Goal: Task Accomplishment & Management: Manage account settings

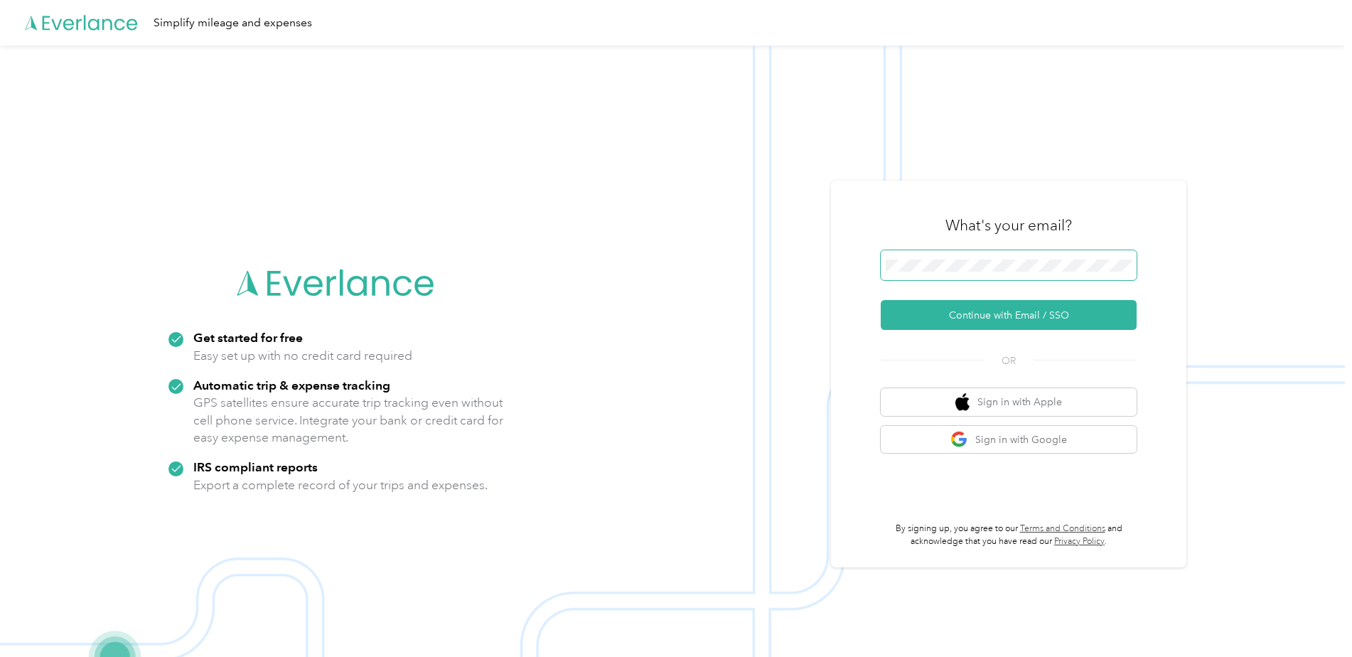
click at [1041, 257] on span at bounding box center [1009, 265] width 256 height 30
click at [1010, 273] on span at bounding box center [1009, 265] width 256 height 30
click at [970, 320] on button "Continue with Email / SSO" at bounding box center [1009, 315] width 256 height 30
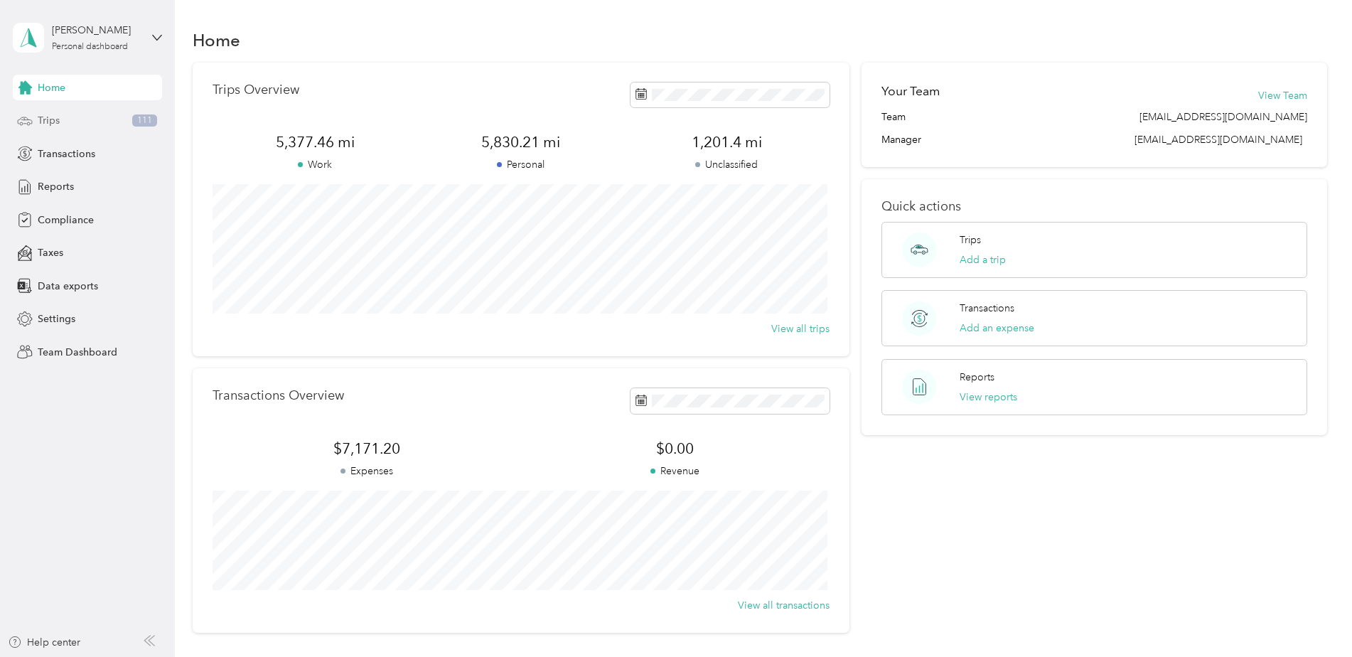
click at [58, 125] on span "Trips" at bounding box center [49, 120] width 22 height 15
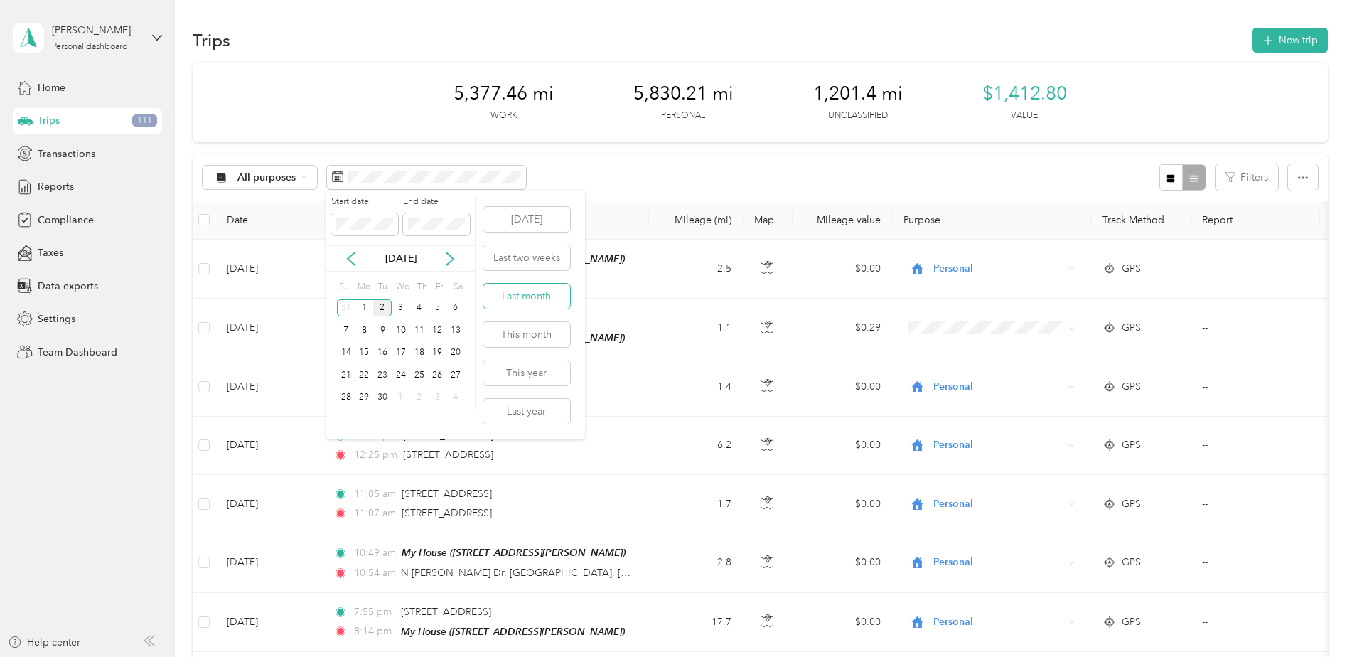
click at [533, 293] on button "Last month" at bounding box center [526, 296] width 87 height 25
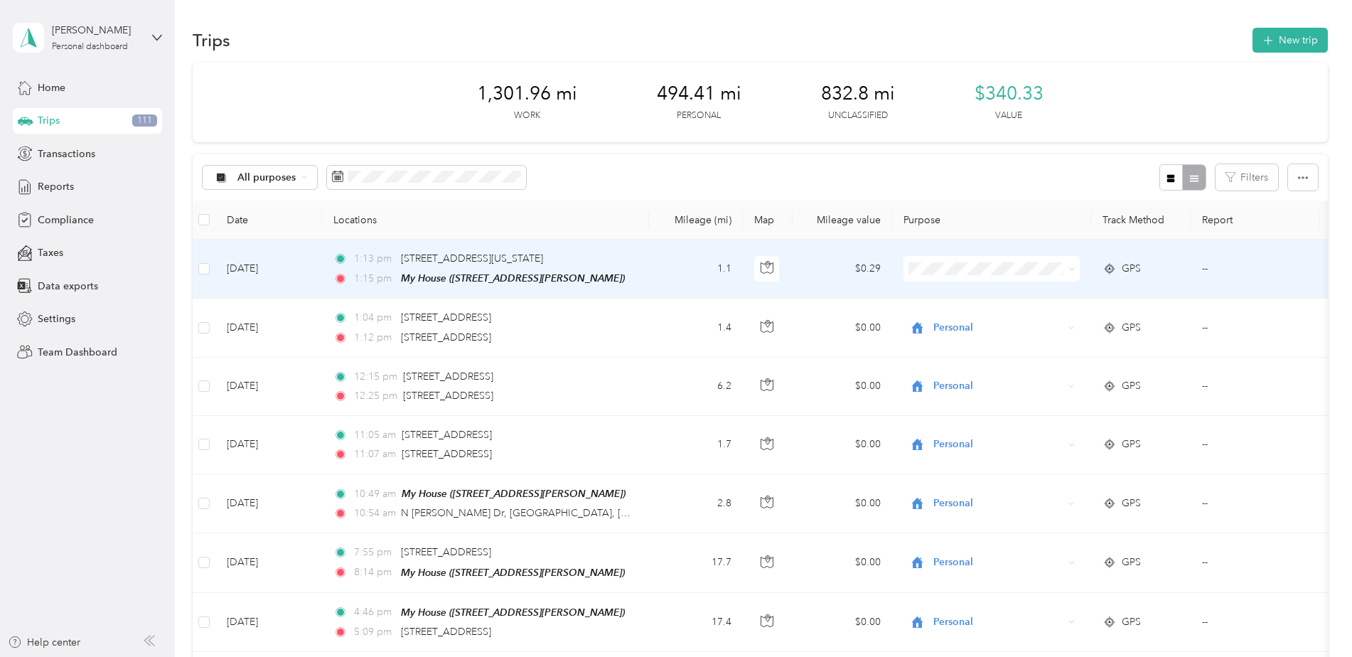
click at [1203, 273] on td "--" at bounding box center [1254, 269] width 129 height 59
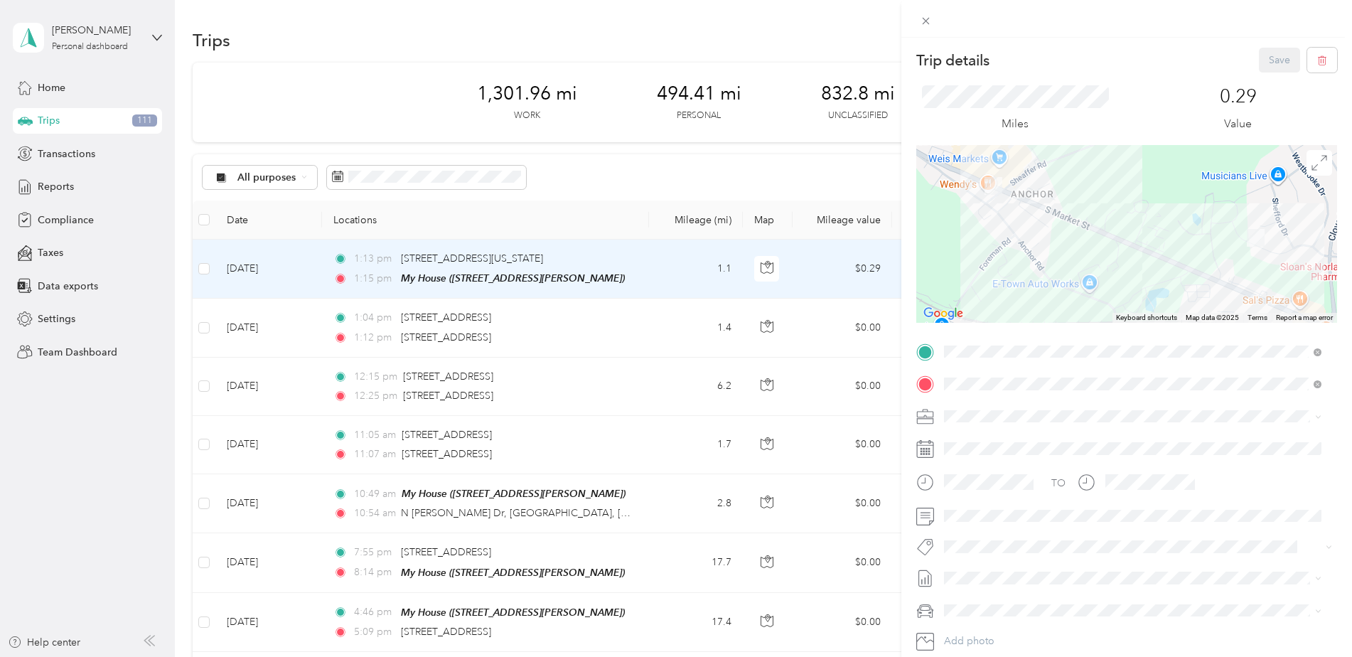
click at [527, 235] on div "Trip details Save This trip cannot be edited because it is either under review,…" at bounding box center [676, 328] width 1352 height 657
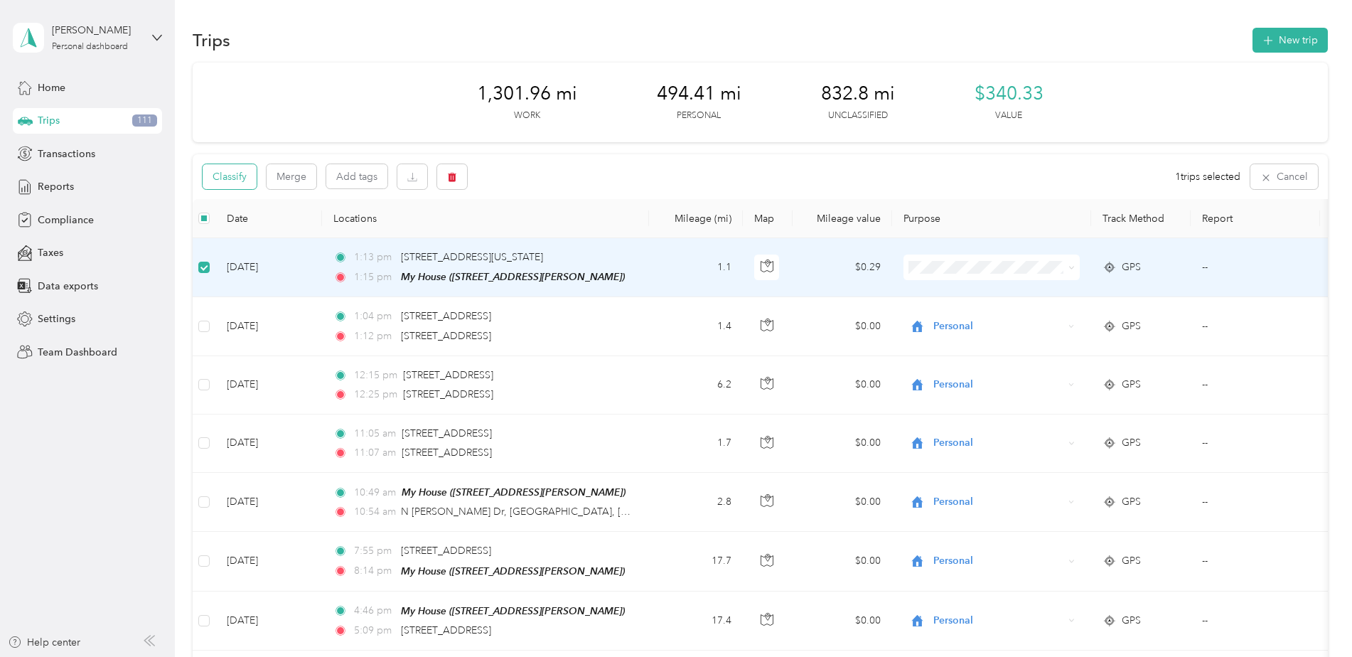
click at [231, 177] on button "Classify" at bounding box center [230, 176] width 54 height 25
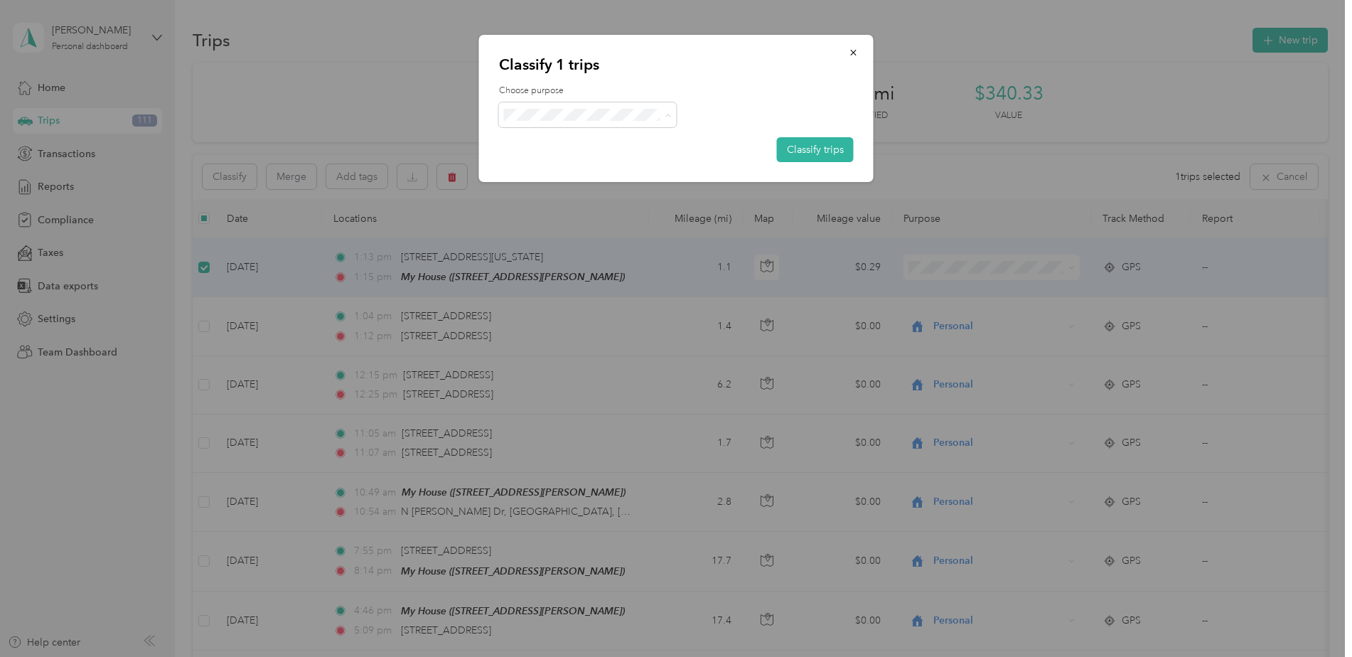
click at [533, 166] on span "Personal" at bounding box center [588, 165] width 158 height 15
click at [805, 141] on button "Classify trips" at bounding box center [815, 149] width 77 height 25
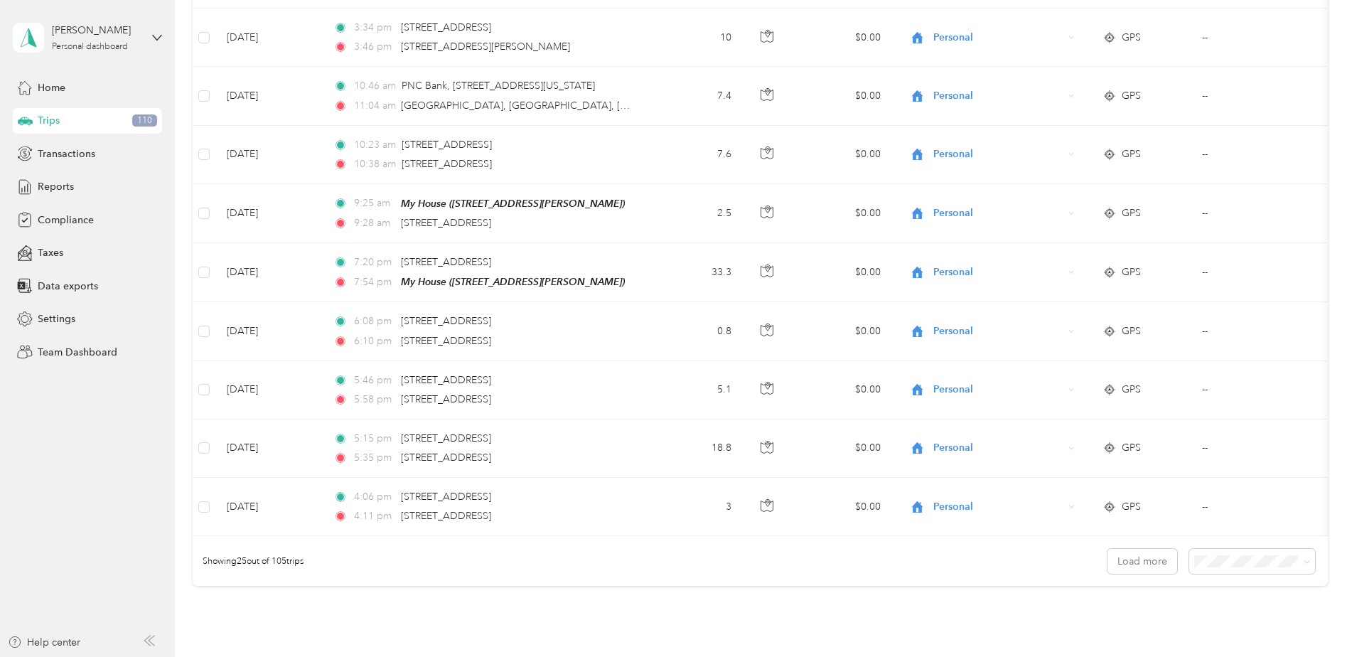
scroll to position [1301, 0]
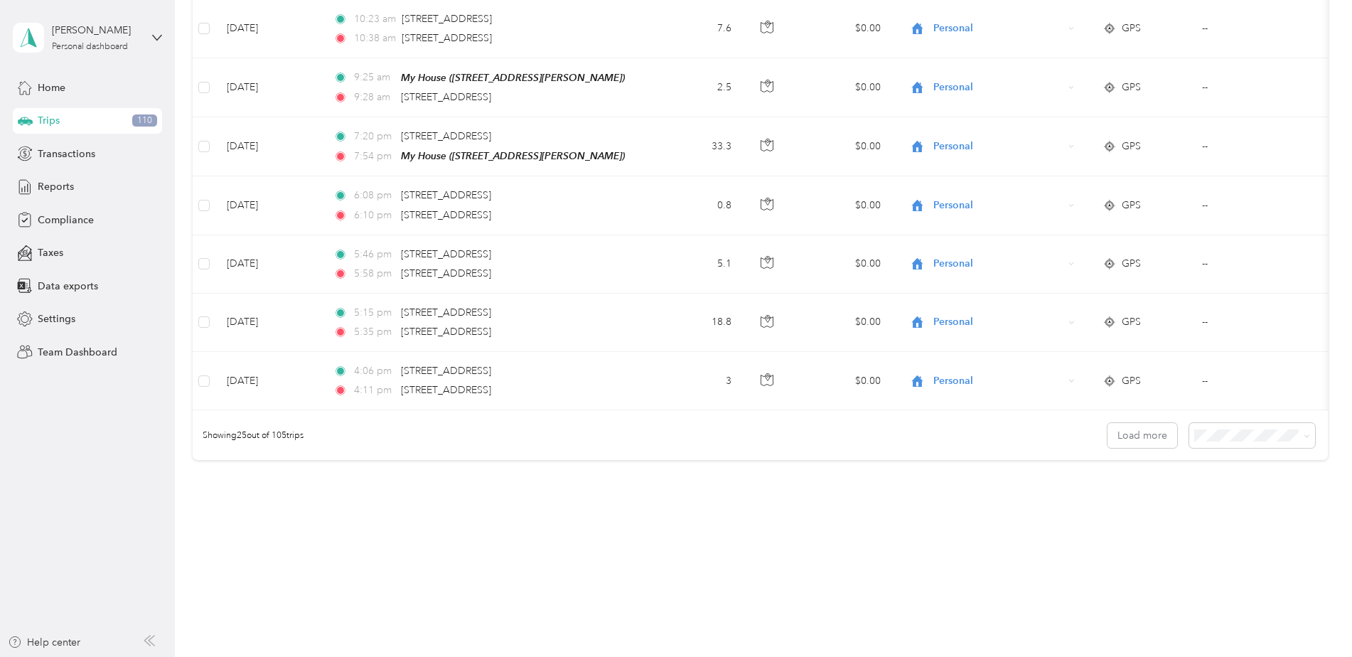
click at [1234, 507] on span "100 per load" at bounding box center [1224, 511] width 58 height 12
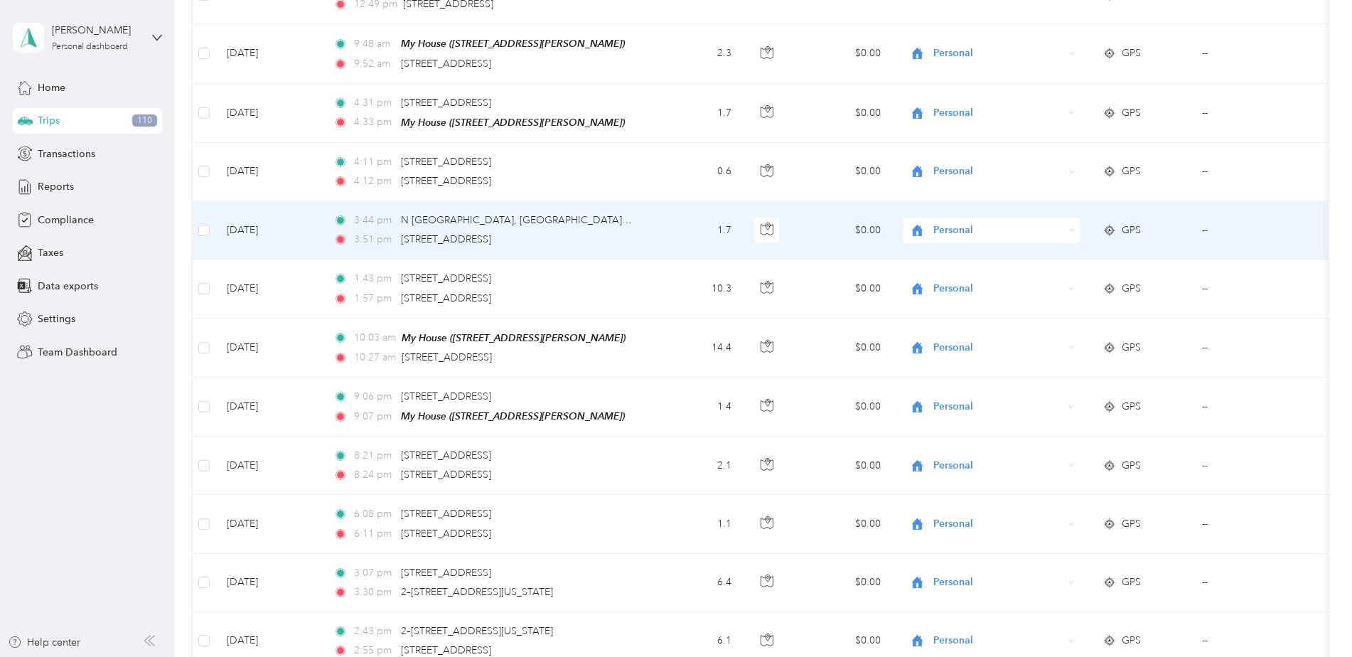
scroll to position [2157, 0]
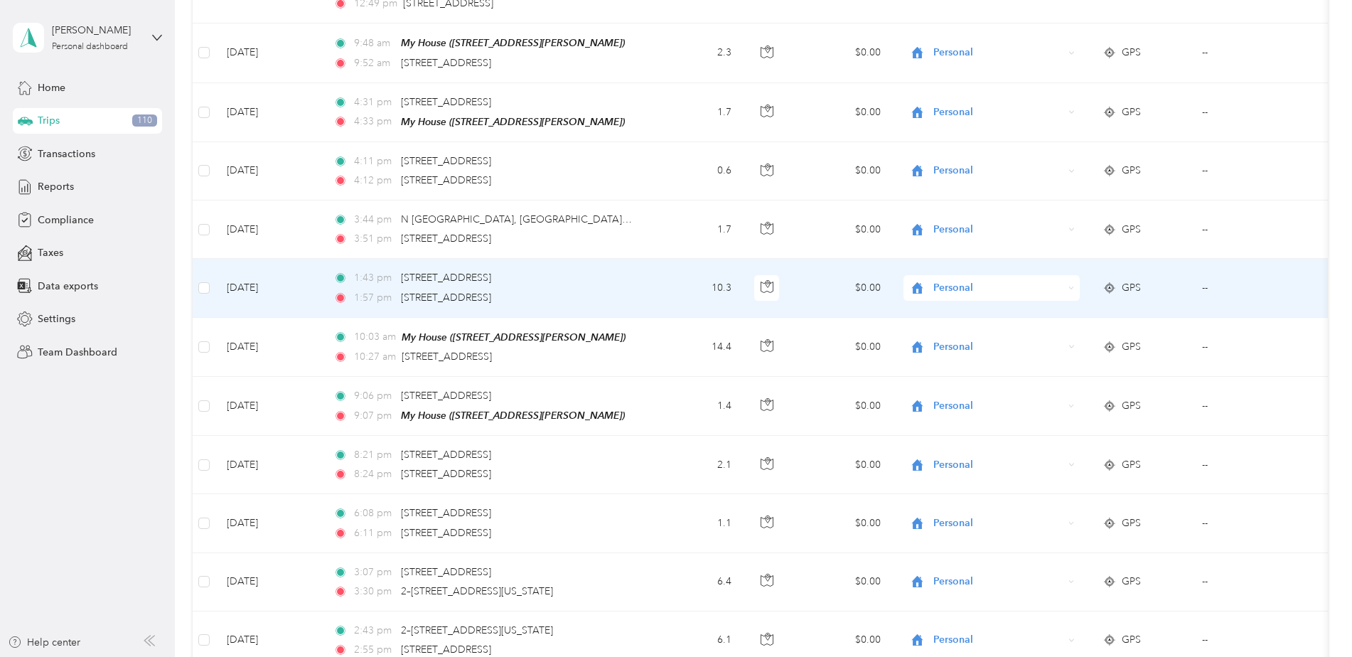
click at [816, 298] on td "$0.00" at bounding box center [841, 288] width 99 height 58
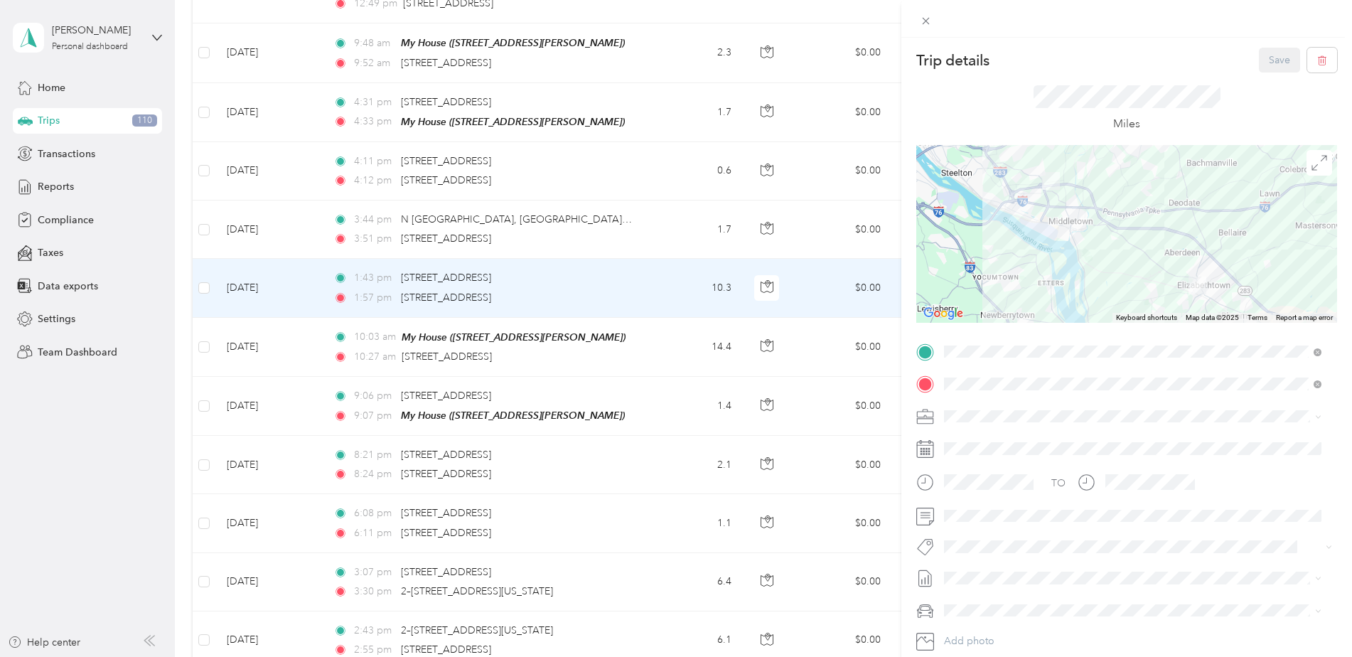
click at [139, 554] on div "Trip details Save This trip cannot be edited because it is either under review,…" at bounding box center [676, 328] width 1352 height 657
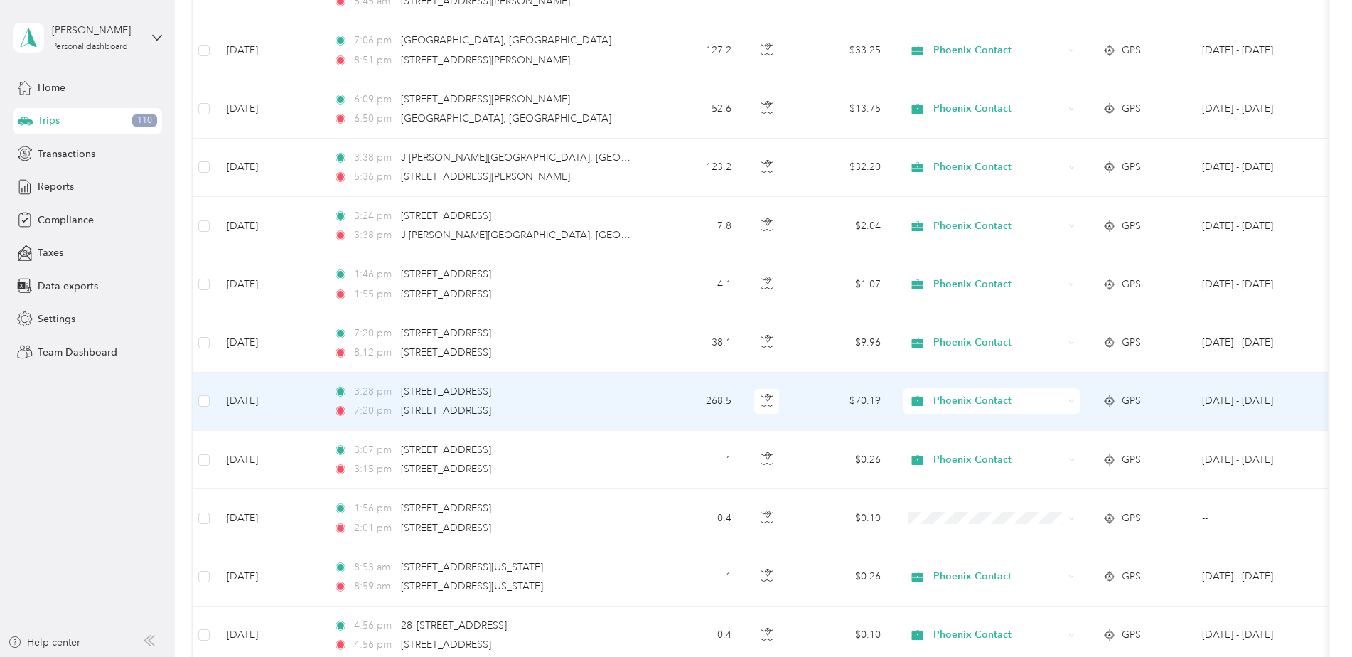
scroll to position [3098, 0]
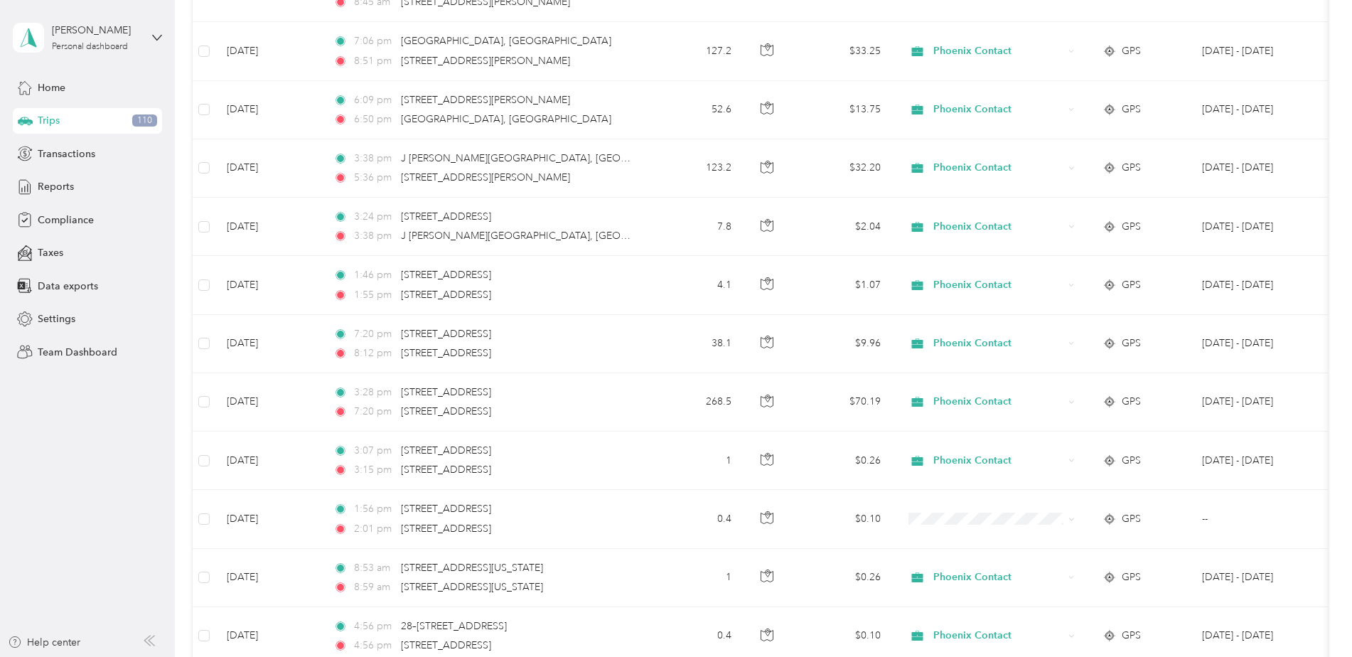
click at [122, 418] on aside "[PERSON_NAME] Personal dashboard Home Trips 110 Transactions Reports Compliance…" at bounding box center [87, 328] width 175 height 657
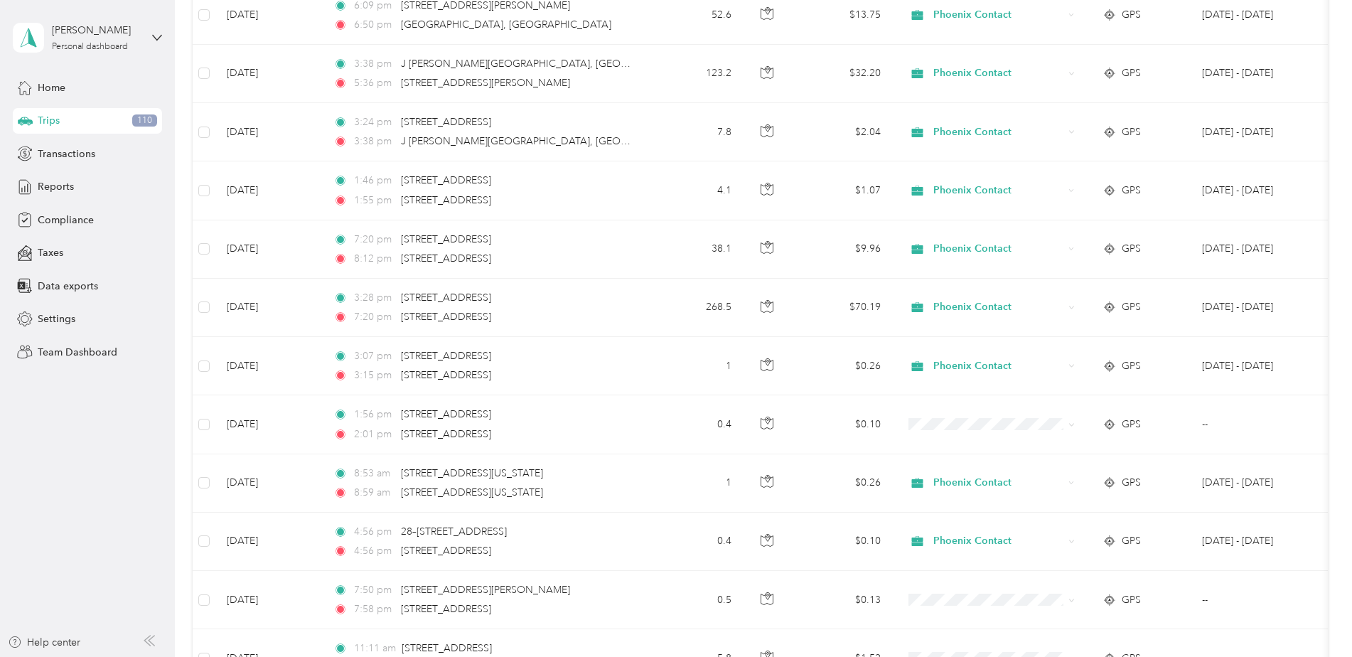
scroll to position [3193, 0]
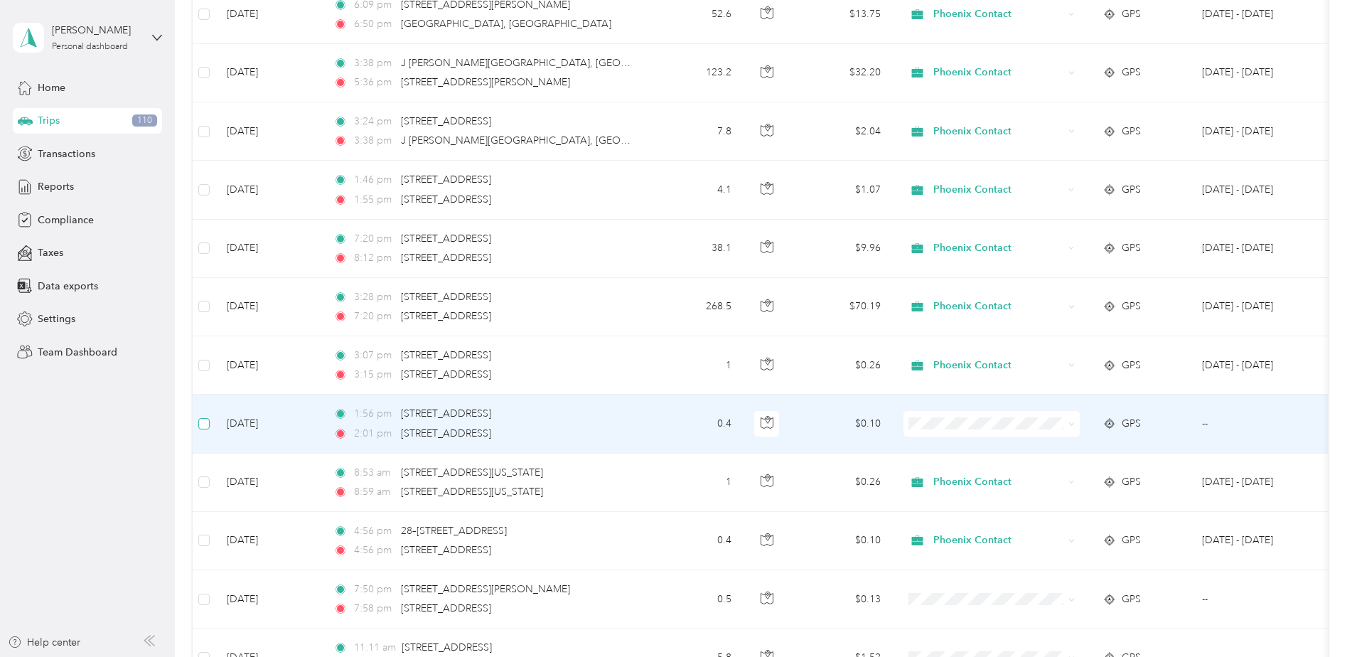
click at [204, 416] on label at bounding box center [203, 424] width 11 height 16
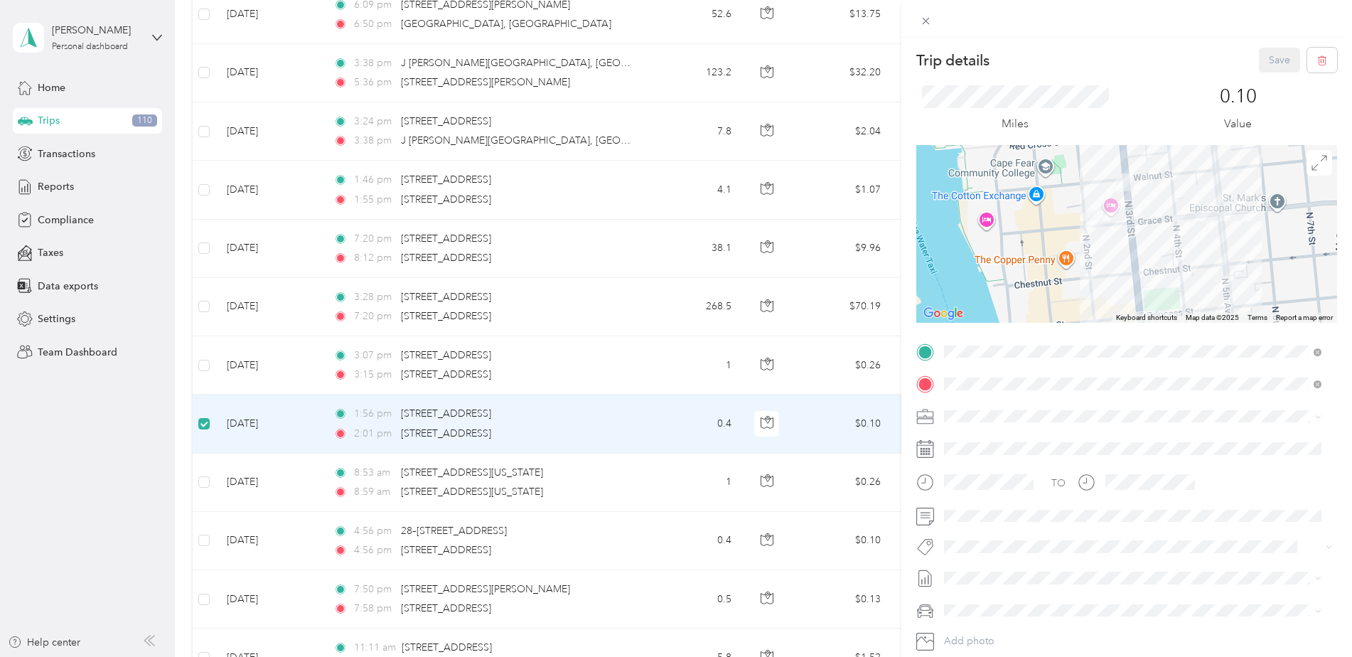
click at [135, 540] on div "Trip details Save This trip cannot be edited because it is either under review,…" at bounding box center [676, 328] width 1352 height 657
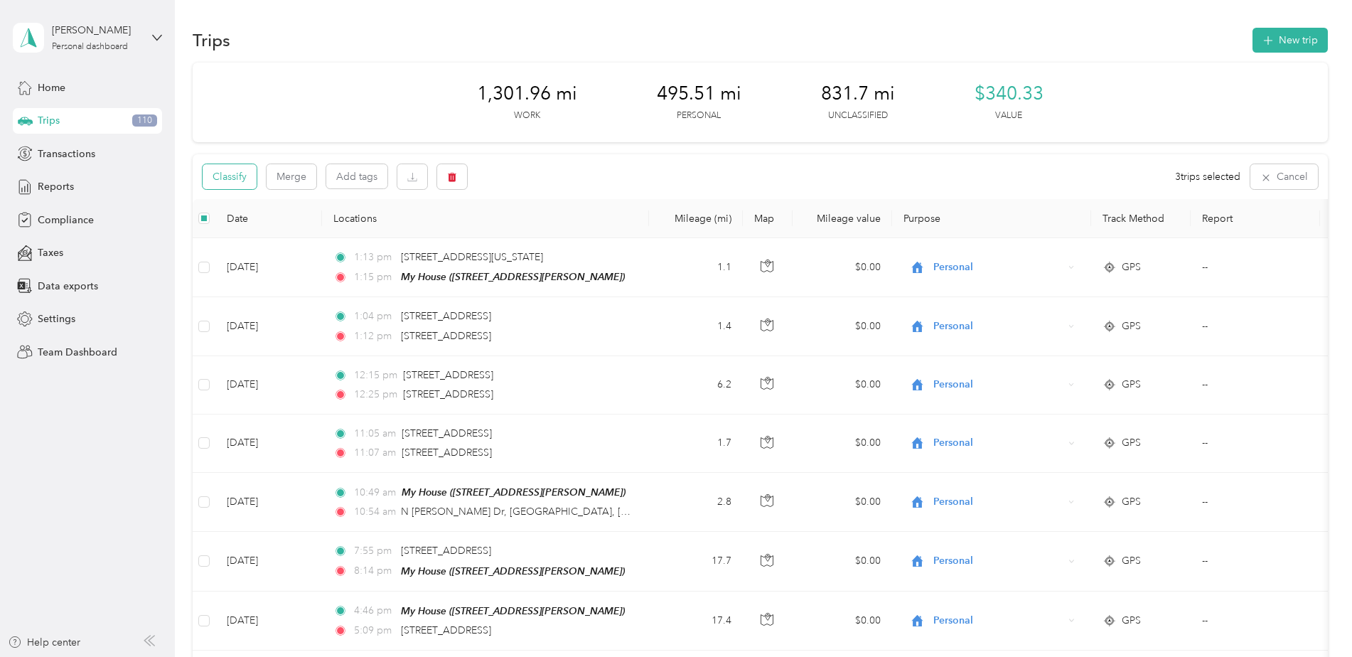
click at [225, 183] on button "Classify" at bounding box center [230, 176] width 54 height 25
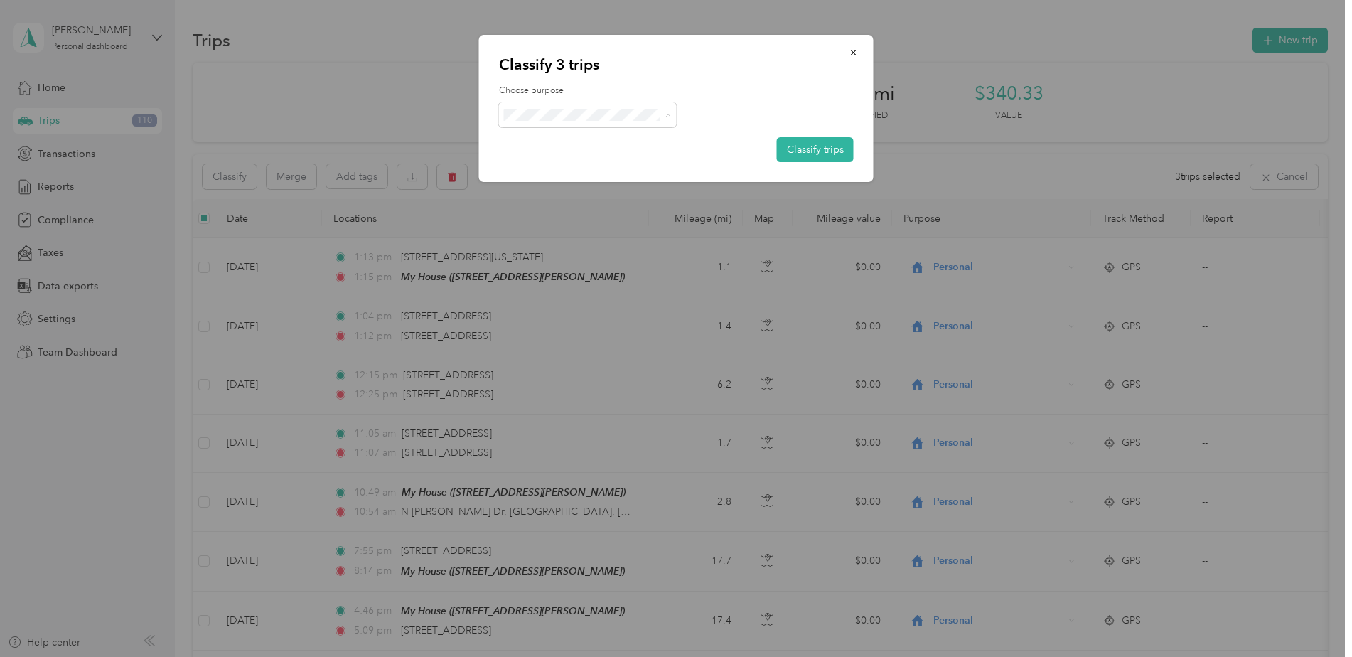
click at [551, 143] on span "Phoenix Contact" at bounding box center [600, 141] width 132 height 15
click at [817, 147] on button "Classify trips" at bounding box center [815, 149] width 77 height 25
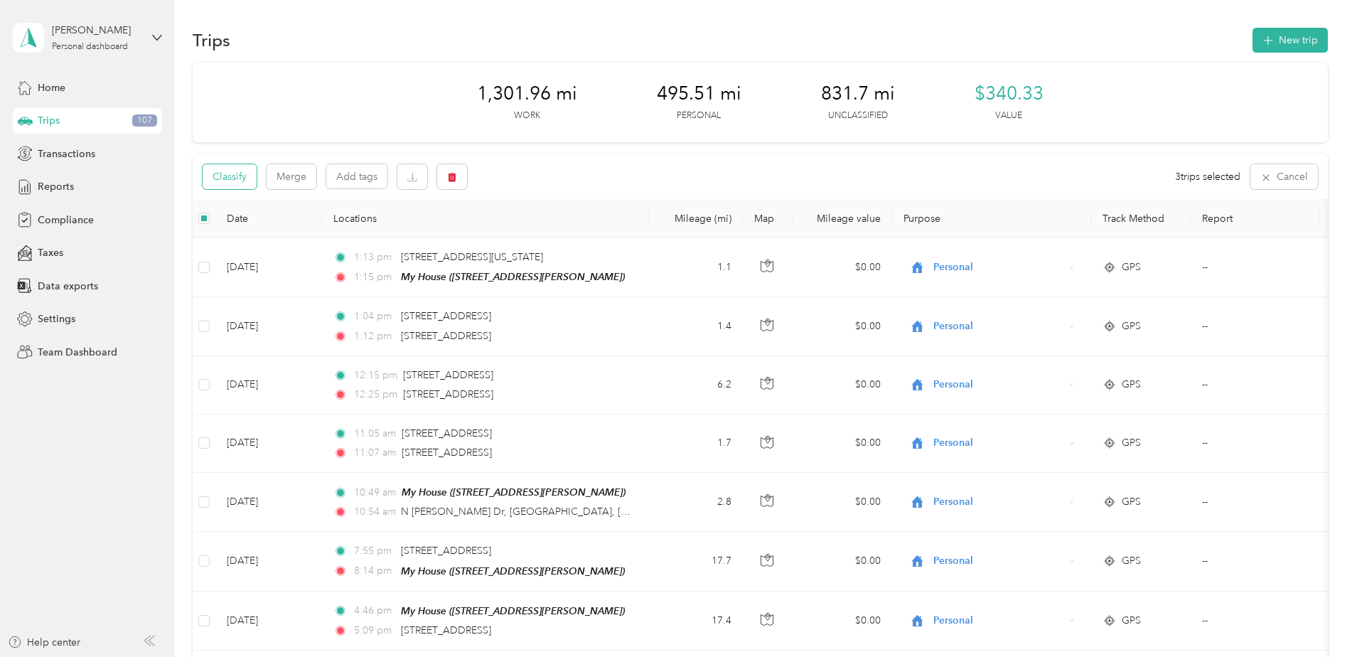
click at [223, 181] on button "Classify" at bounding box center [230, 176] width 54 height 25
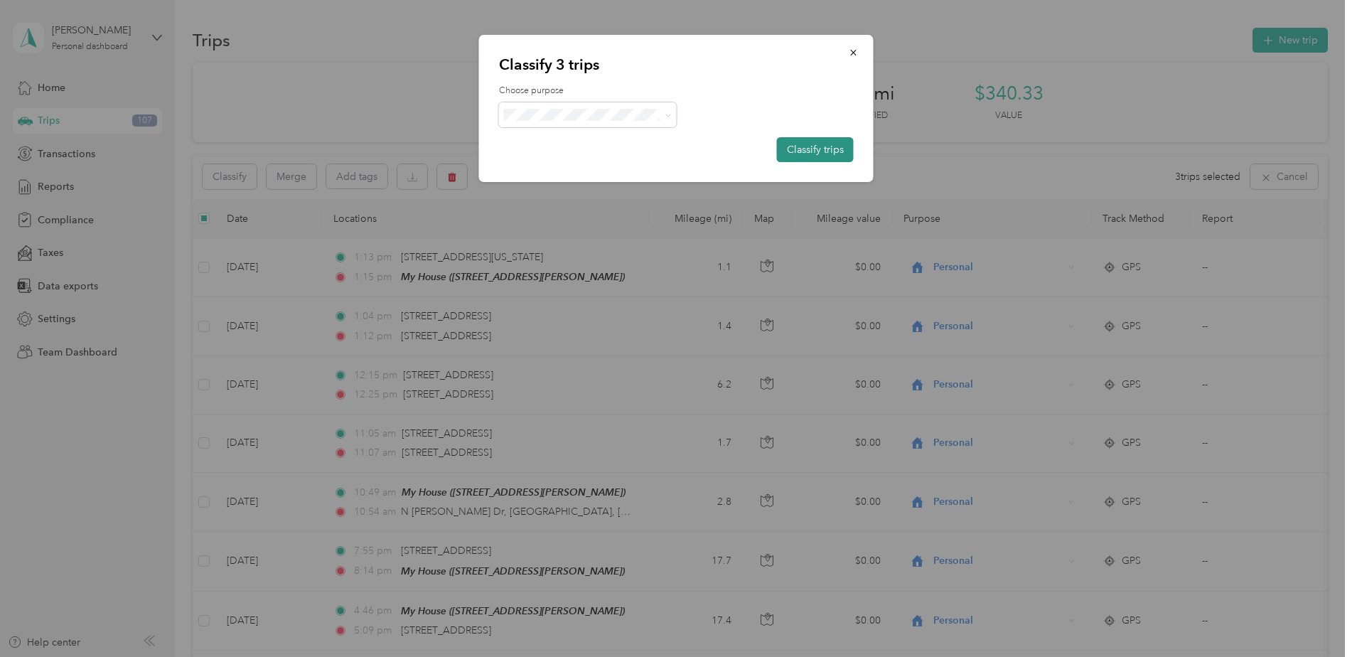
click at [812, 156] on button "Classify trips" at bounding box center [815, 149] width 77 height 25
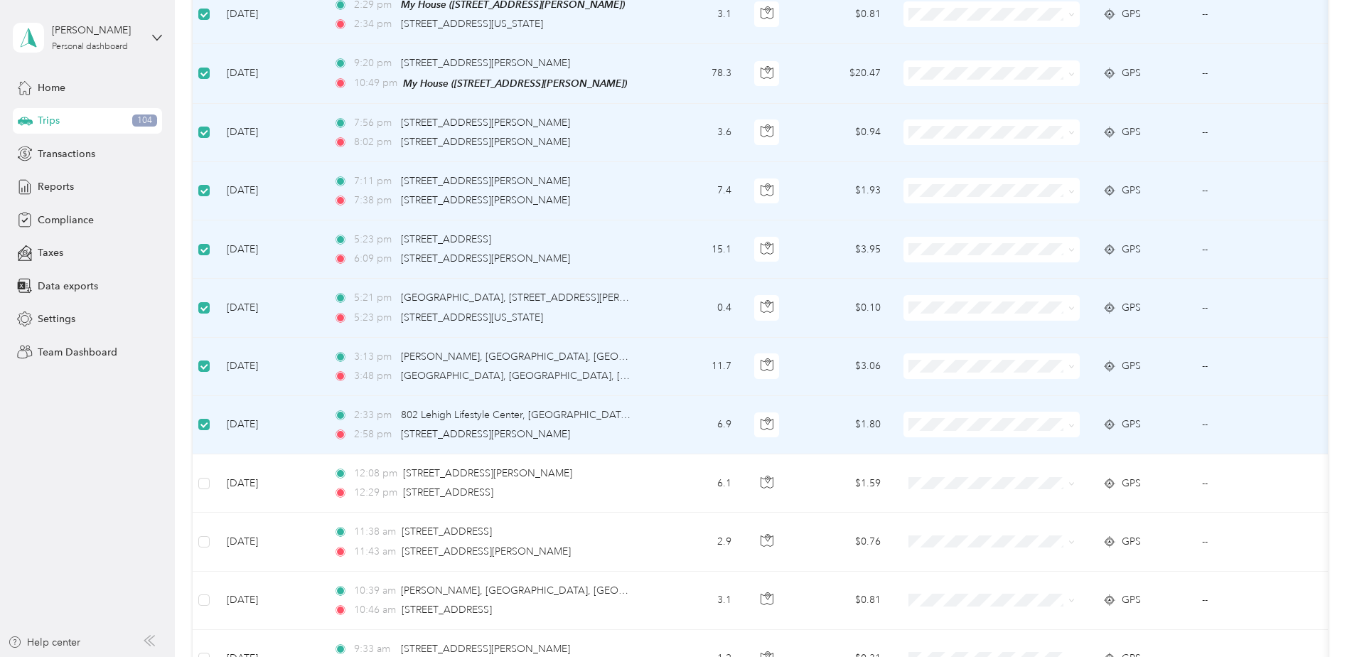
scroll to position [4246, 0]
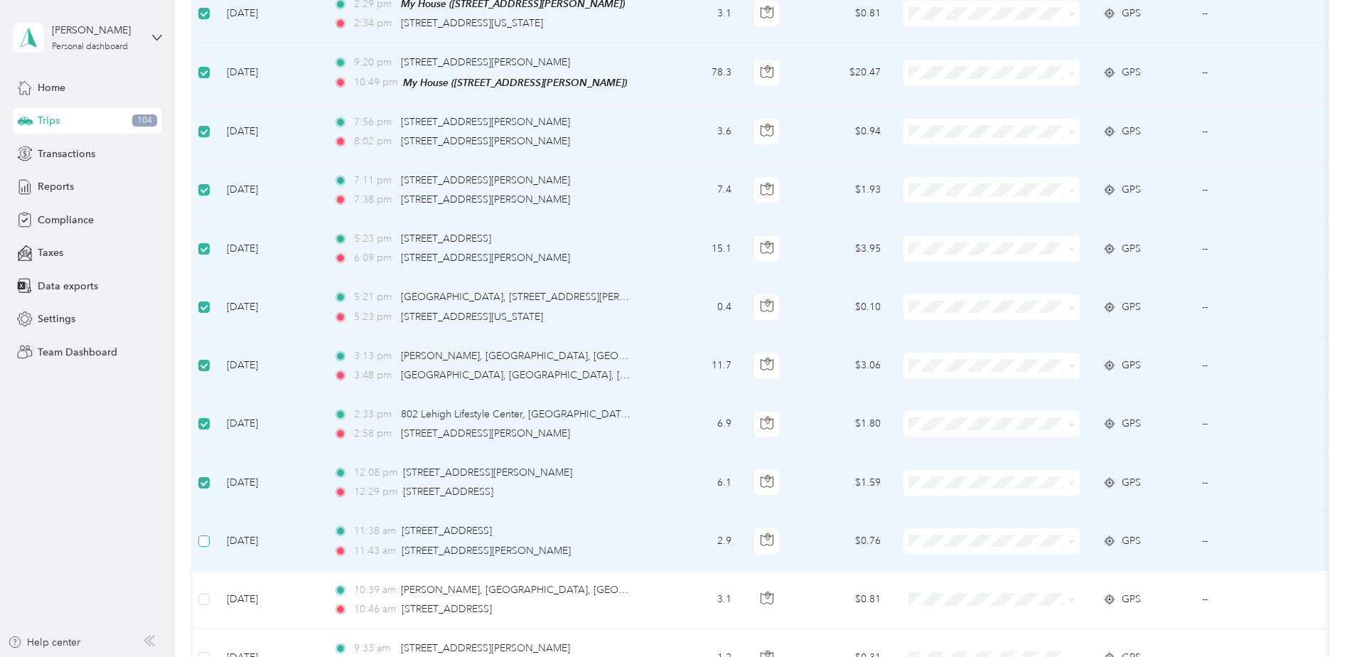
click at [202, 533] on label at bounding box center [203, 541] width 11 height 16
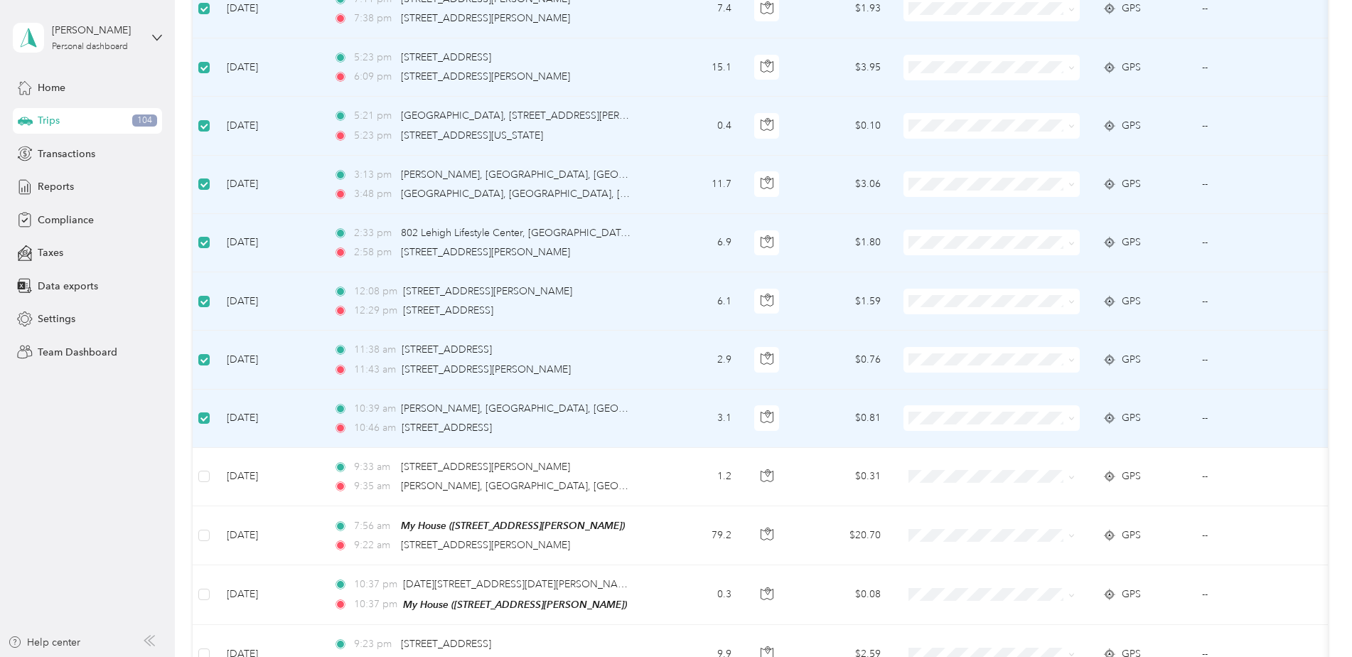
scroll to position [4428, 0]
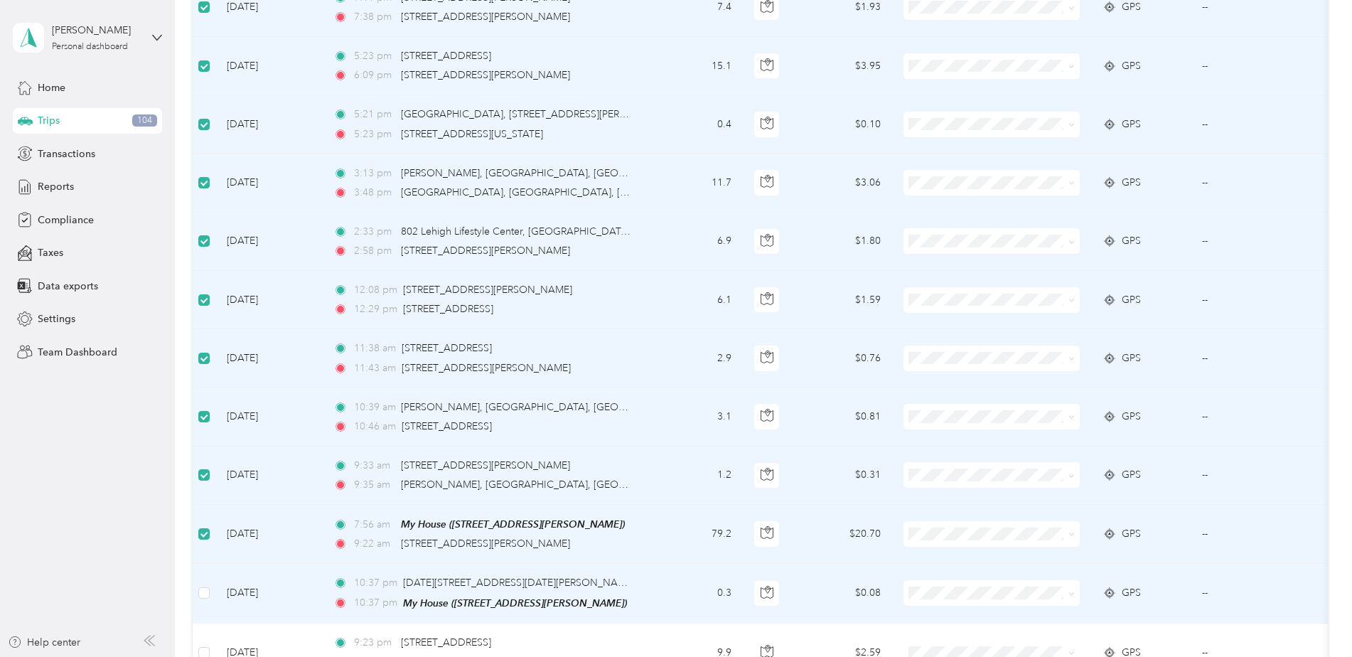
click at [214, 572] on td at bounding box center [204, 593] width 23 height 59
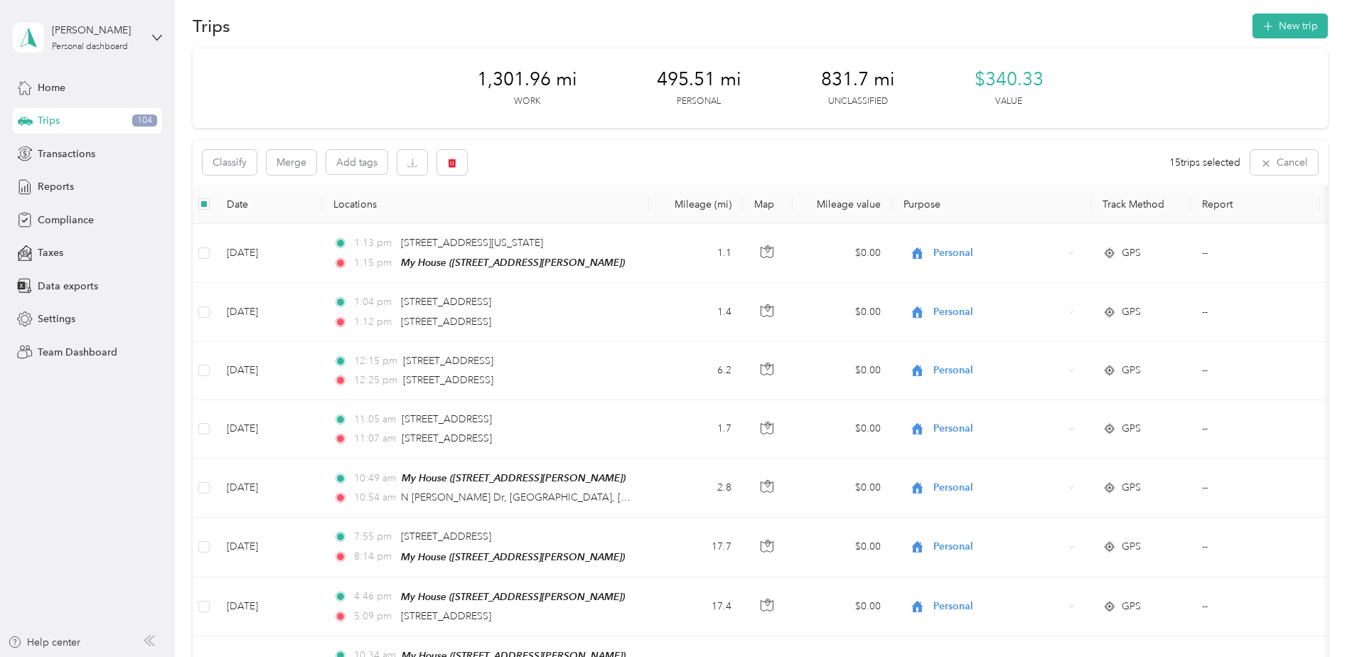
scroll to position [0, 0]
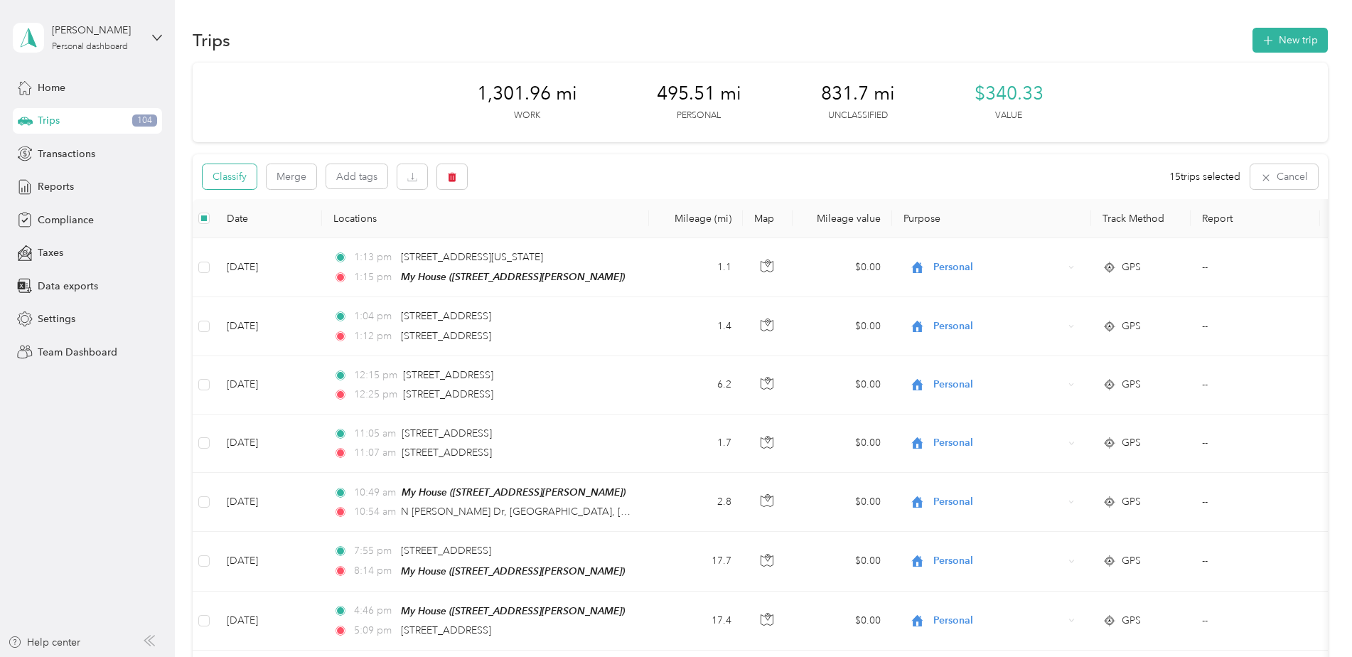
click at [249, 181] on button "Classify" at bounding box center [230, 176] width 54 height 25
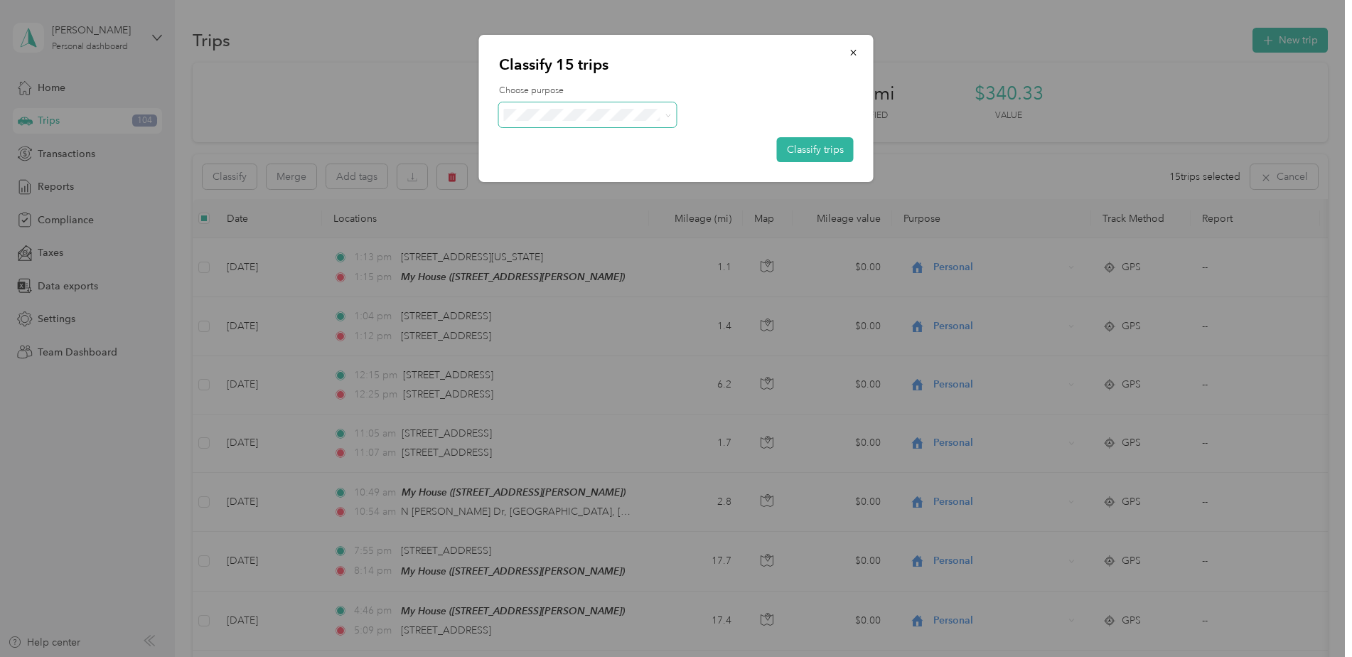
click at [628, 122] on span at bounding box center [588, 114] width 178 height 25
click at [564, 170] on li "Personal" at bounding box center [588, 166] width 178 height 25
click at [820, 152] on button "Classify trips" at bounding box center [815, 149] width 77 height 25
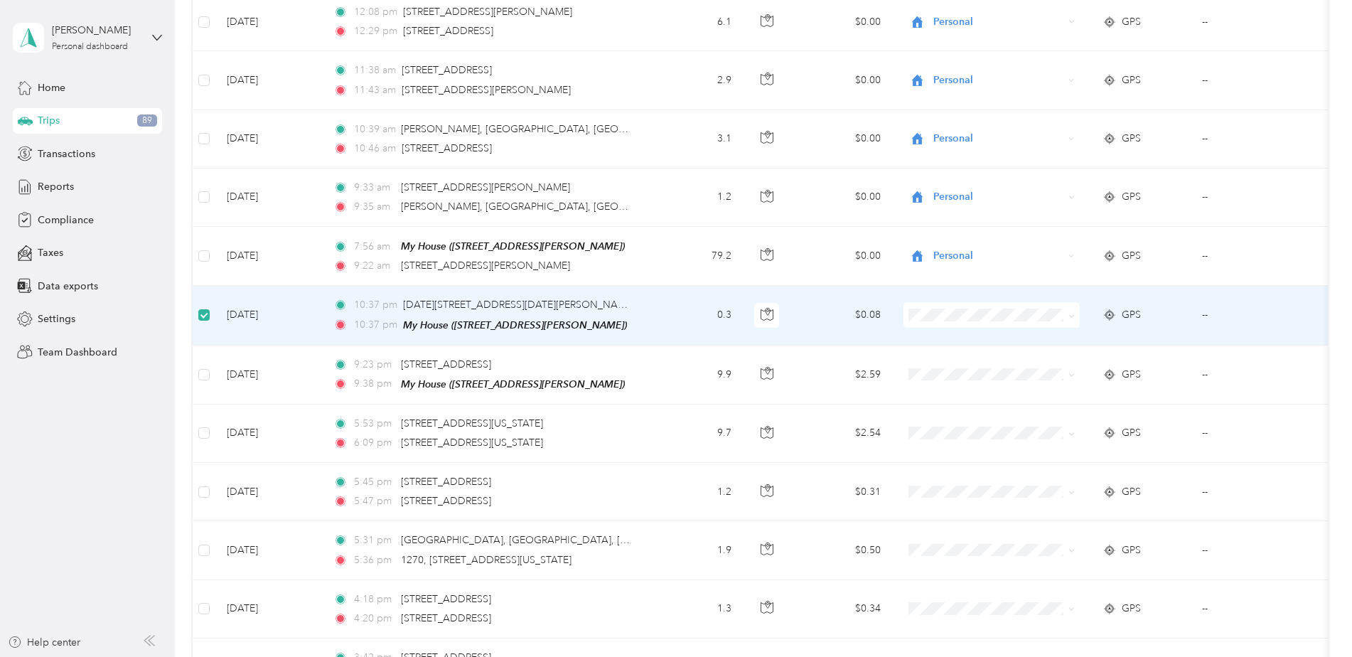
scroll to position [4705, 0]
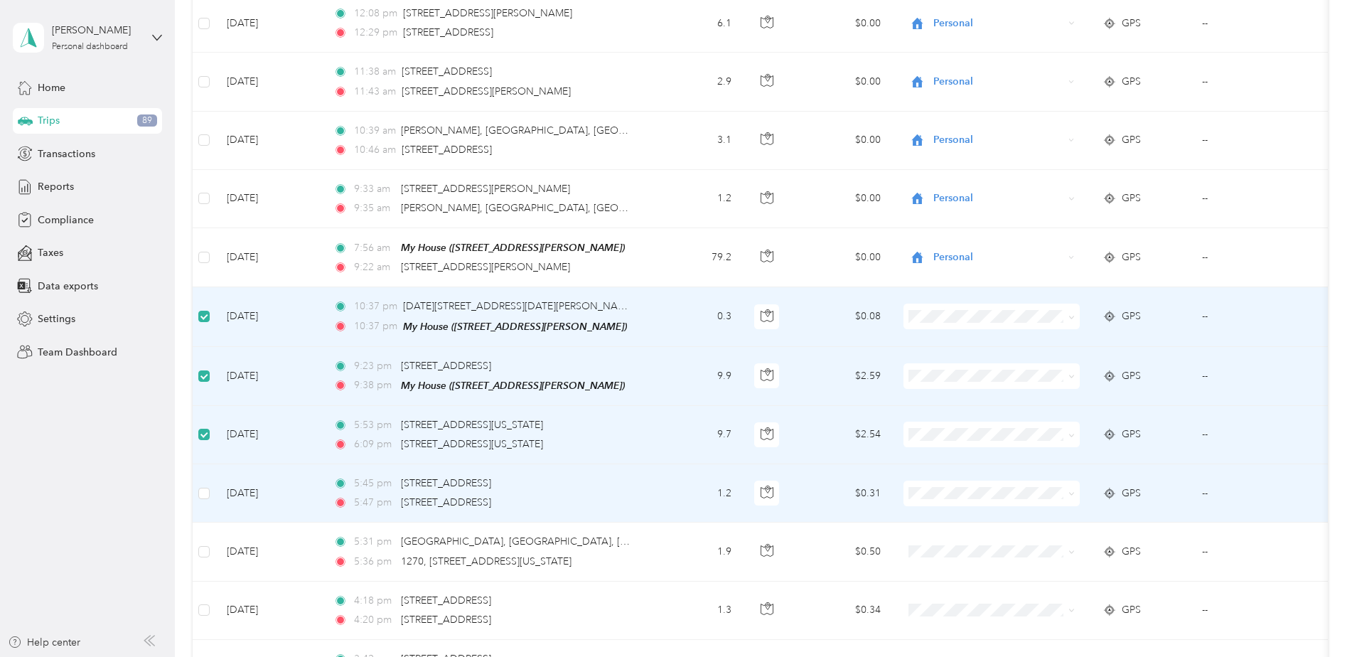
click at [210, 473] on td at bounding box center [204, 493] width 23 height 58
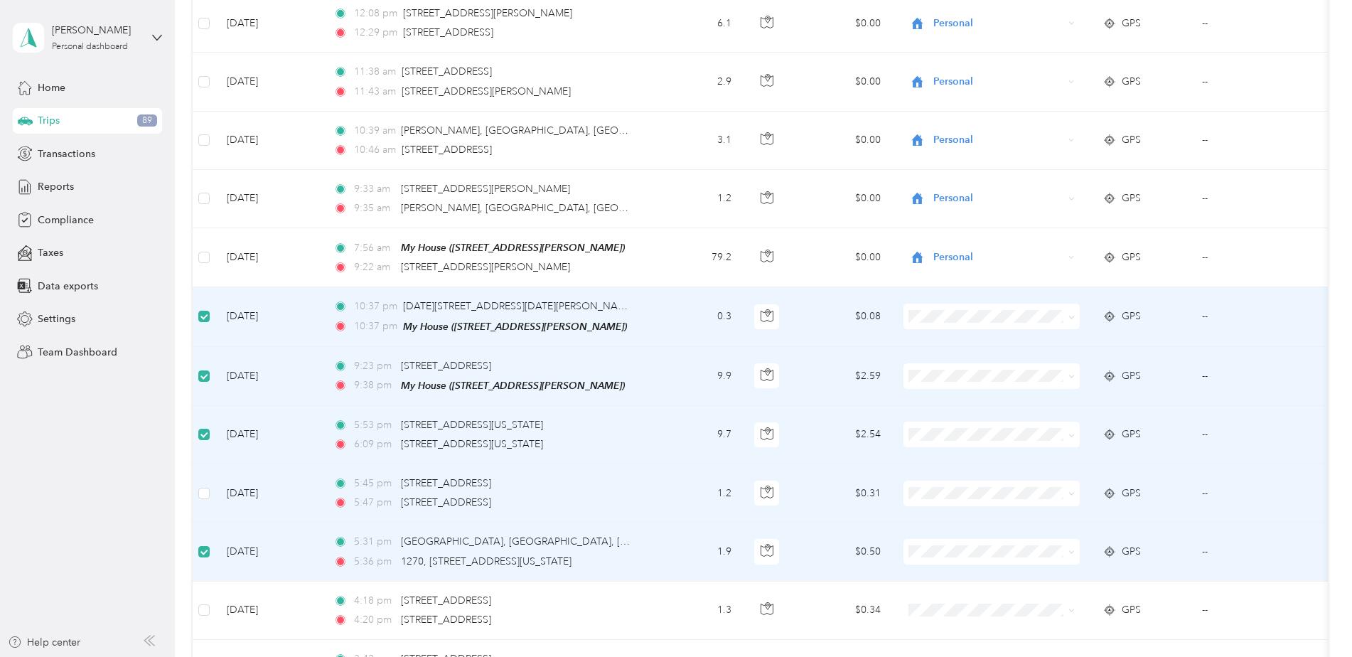
click at [207, 483] on td at bounding box center [204, 493] width 23 height 58
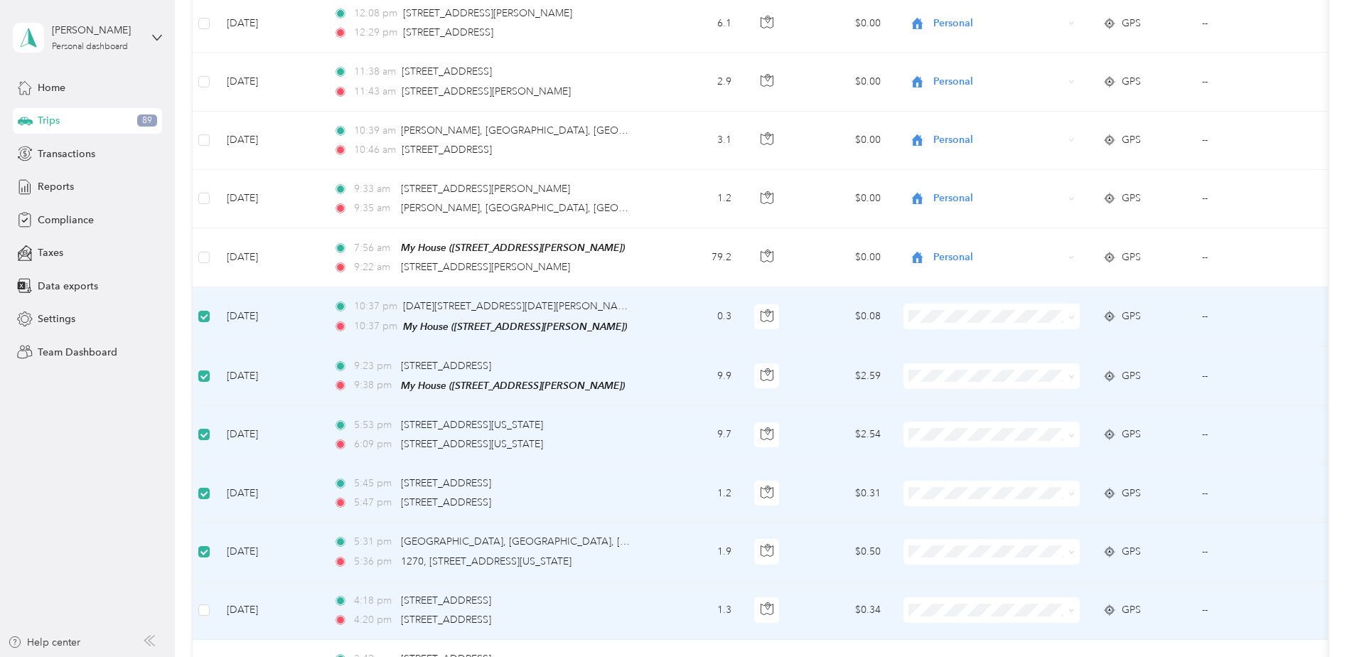
click at [215, 596] on td "[DATE]" at bounding box center [268, 610] width 107 height 58
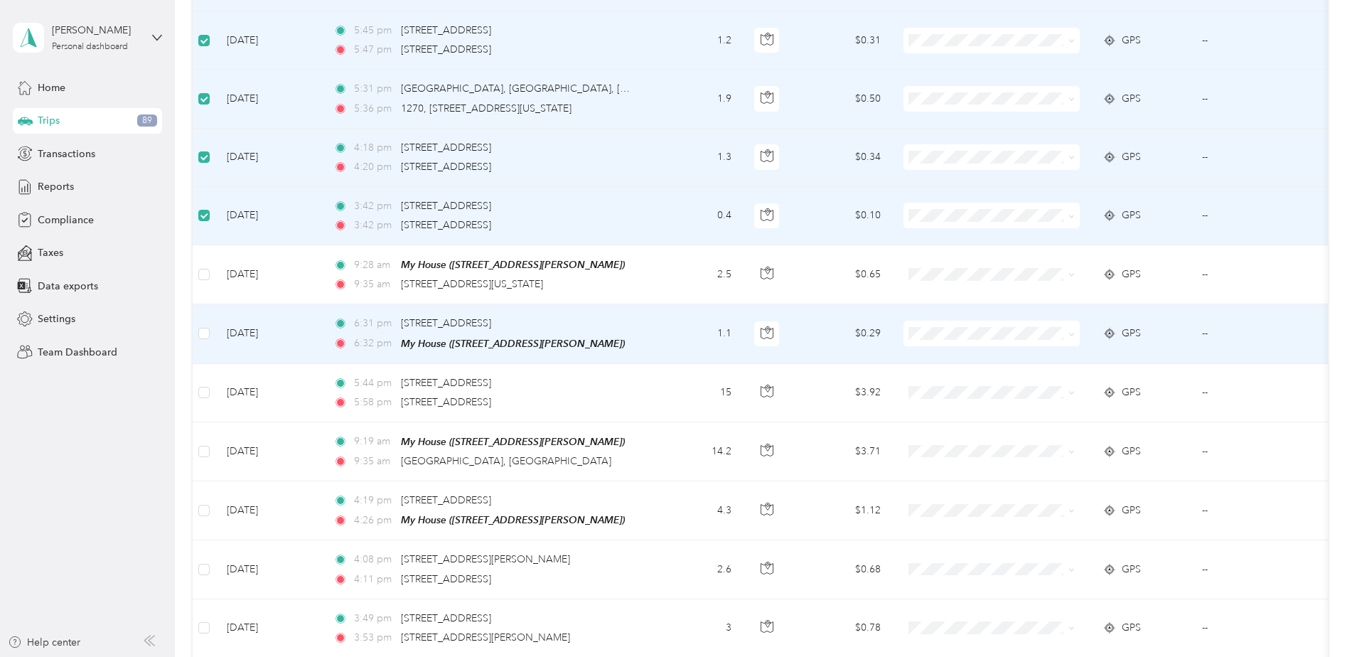
scroll to position [5158, 0]
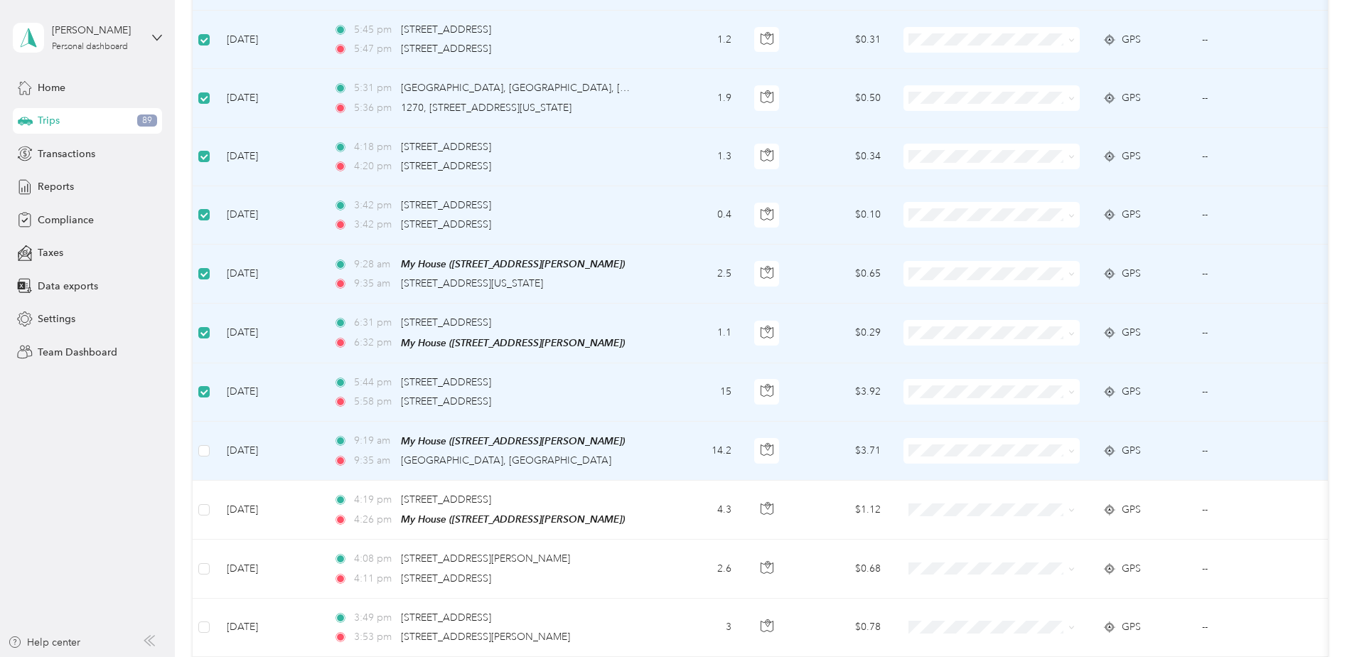
click at [211, 426] on td at bounding box center [204, 450] width 23 height 59
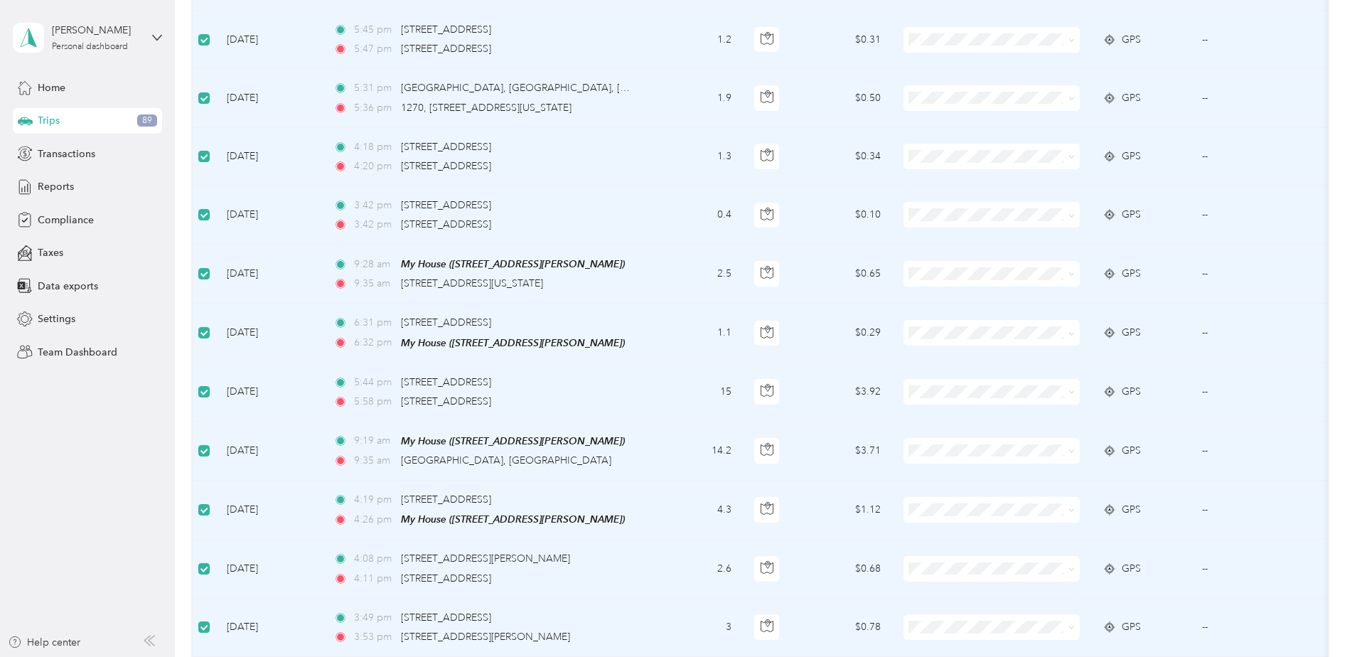
drag, startPoint x: 210, startPoint y: 549, endPoint x: 144, endPoint y: 542, distance: 65.8
click at [144, 542] on aside "[PERSON_NAME] Personal dashboard Home Trips 89 Transactions Reports Compliance …" at bounding box center [87, 328] width 175 height 657
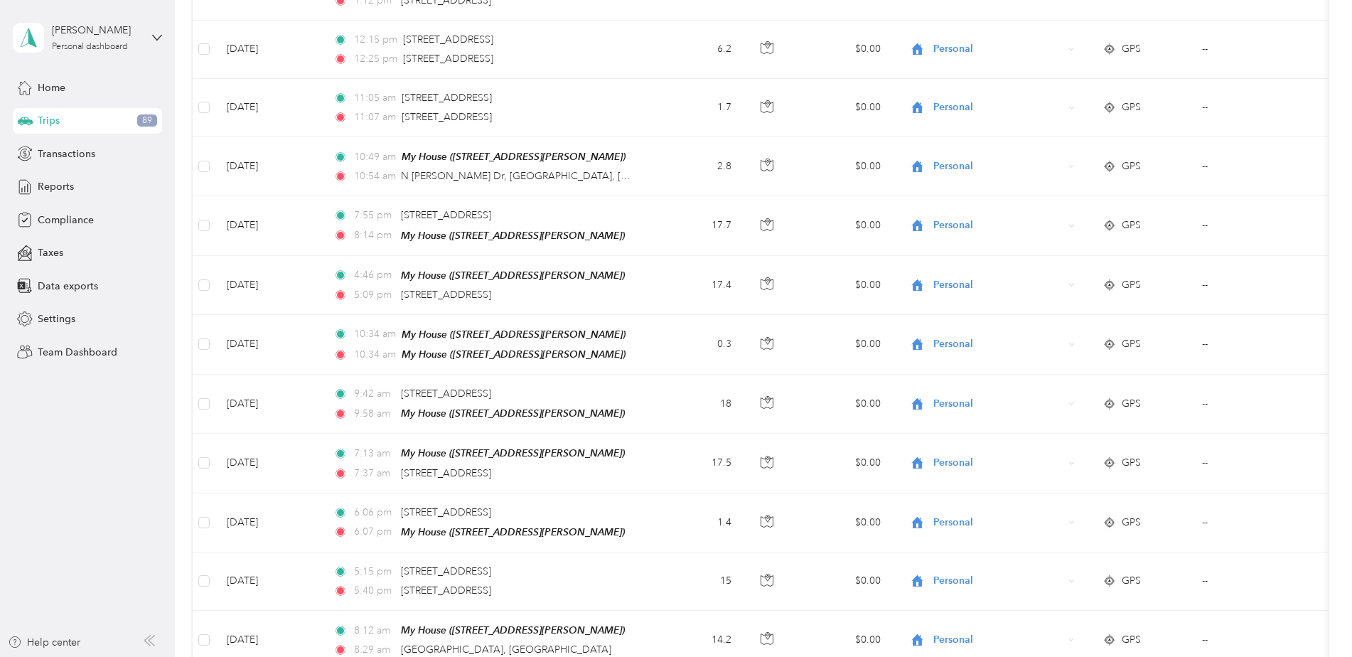
scroll to position [0, 0]
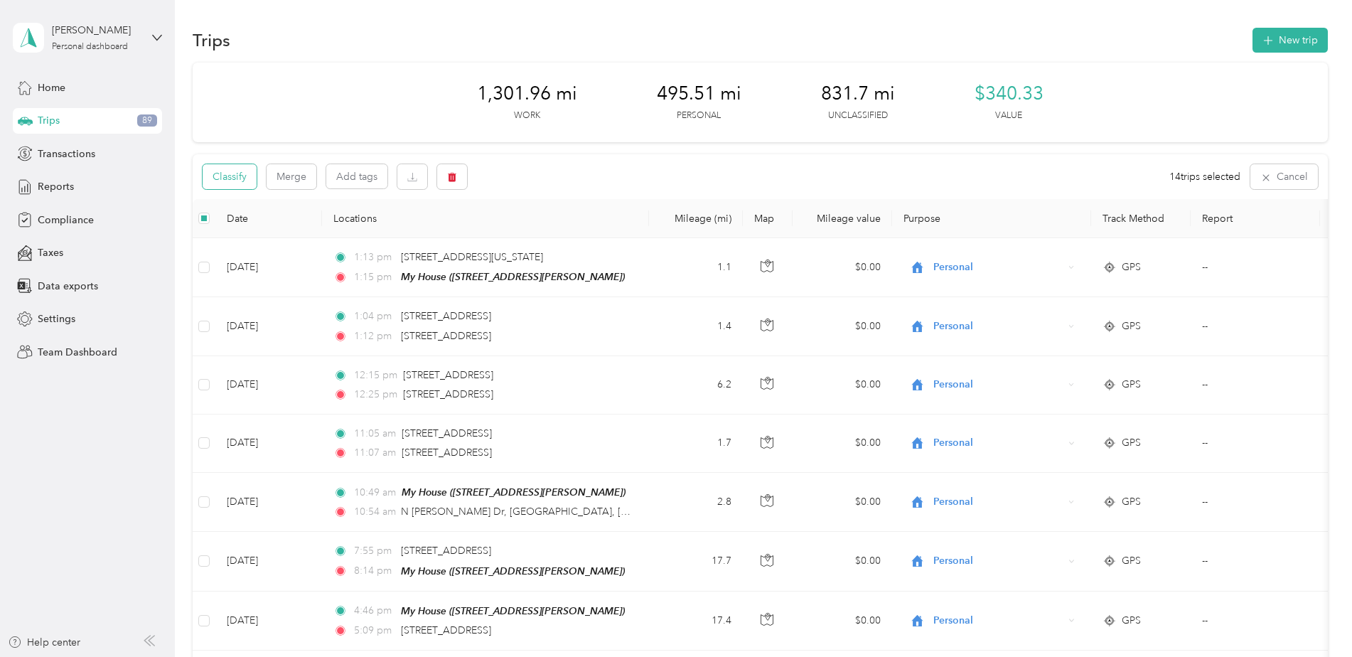
click at [235, 186] on button "Classify" at bounding box center [230, 176] width 54 height 25
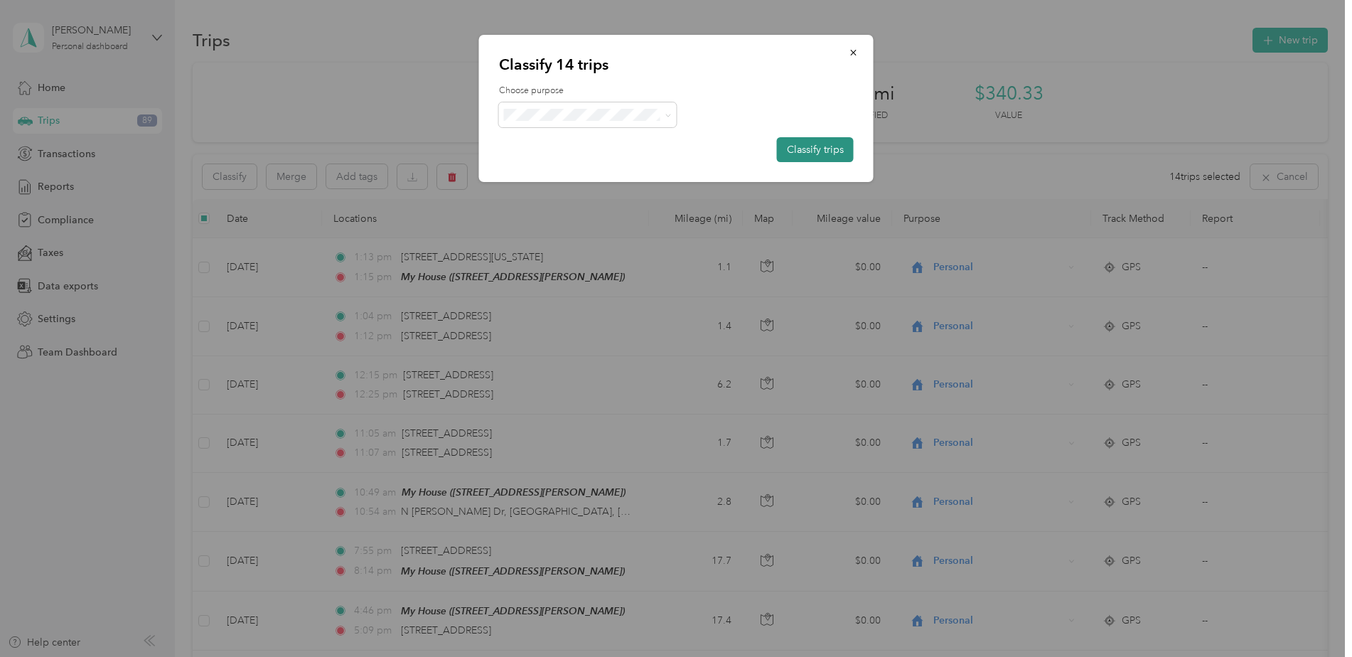
click at [812, 156] on button "Classify trips" at bounding box center [815, 149] width 77 height 25
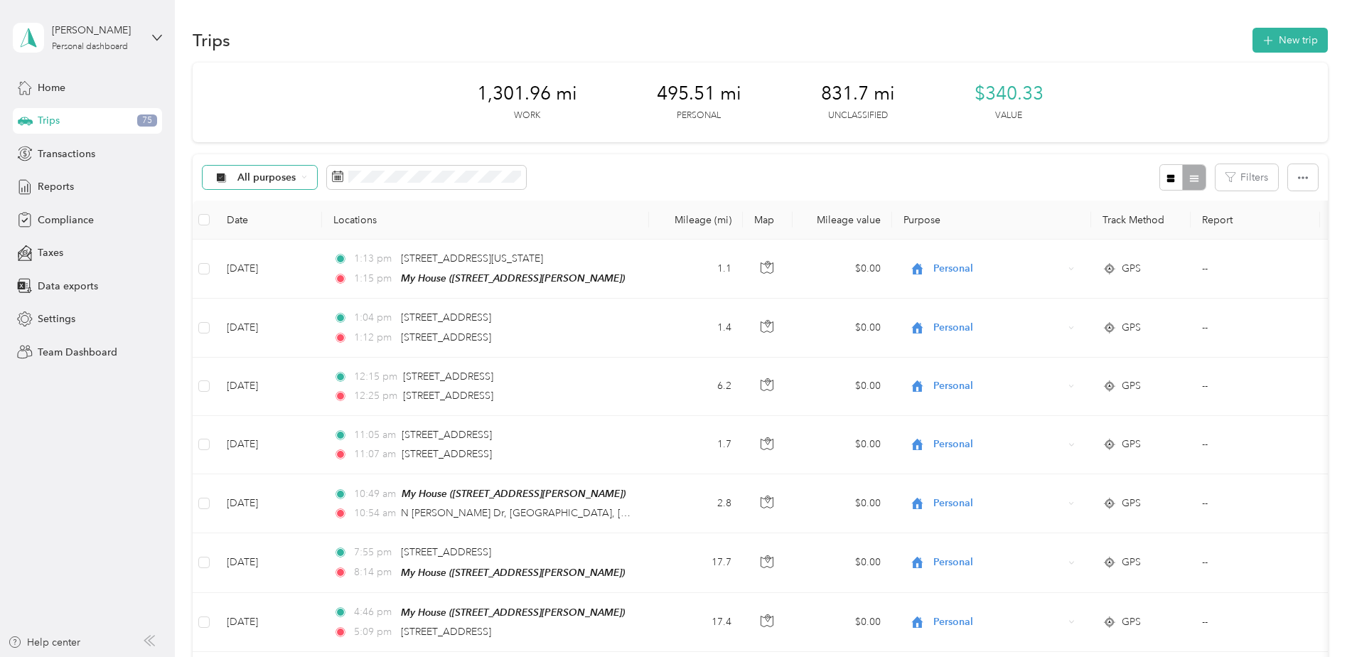
click at [296, 179] on span "All purposes" at bounding box center [266, 178] width 59 height 10
click at [266, 229] on span "Unclassified" at bounding box center [276, 227] width 78 height 15
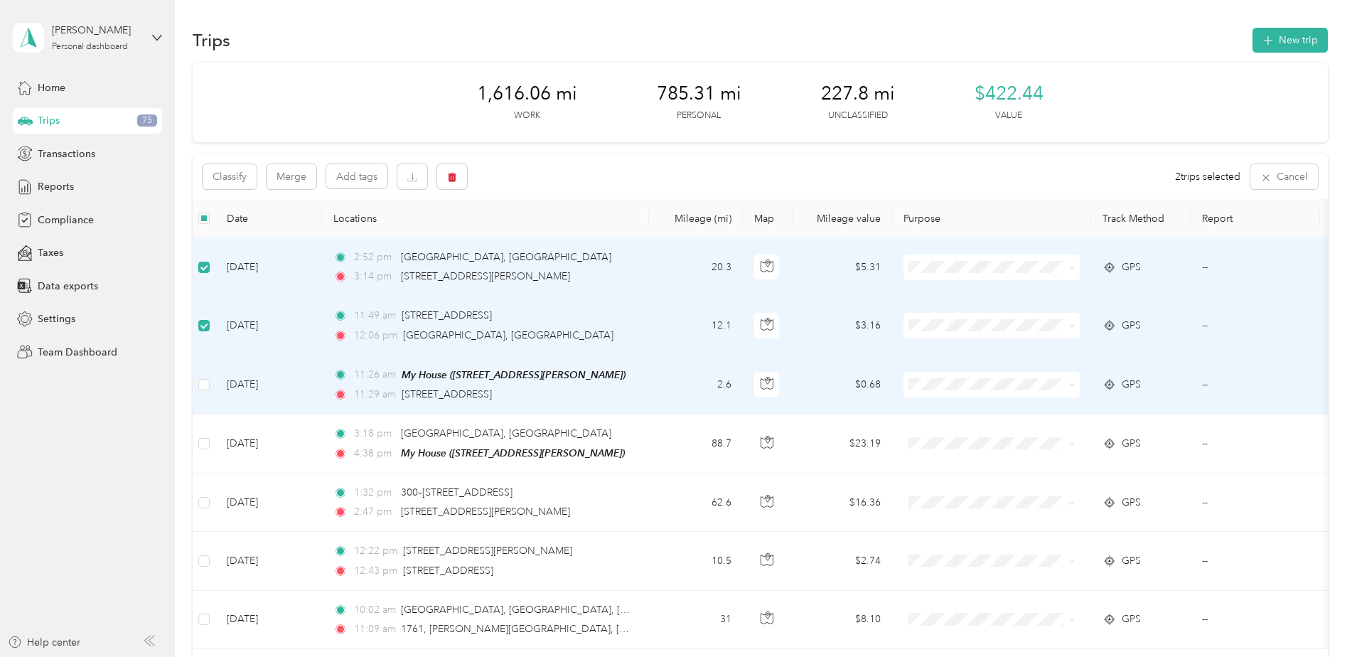
click at [205, 392] on td at bounding box center [204, 384] width 23 height 59
click at [205, 390] on label at bounding box center [203, 385] width 11 height 16
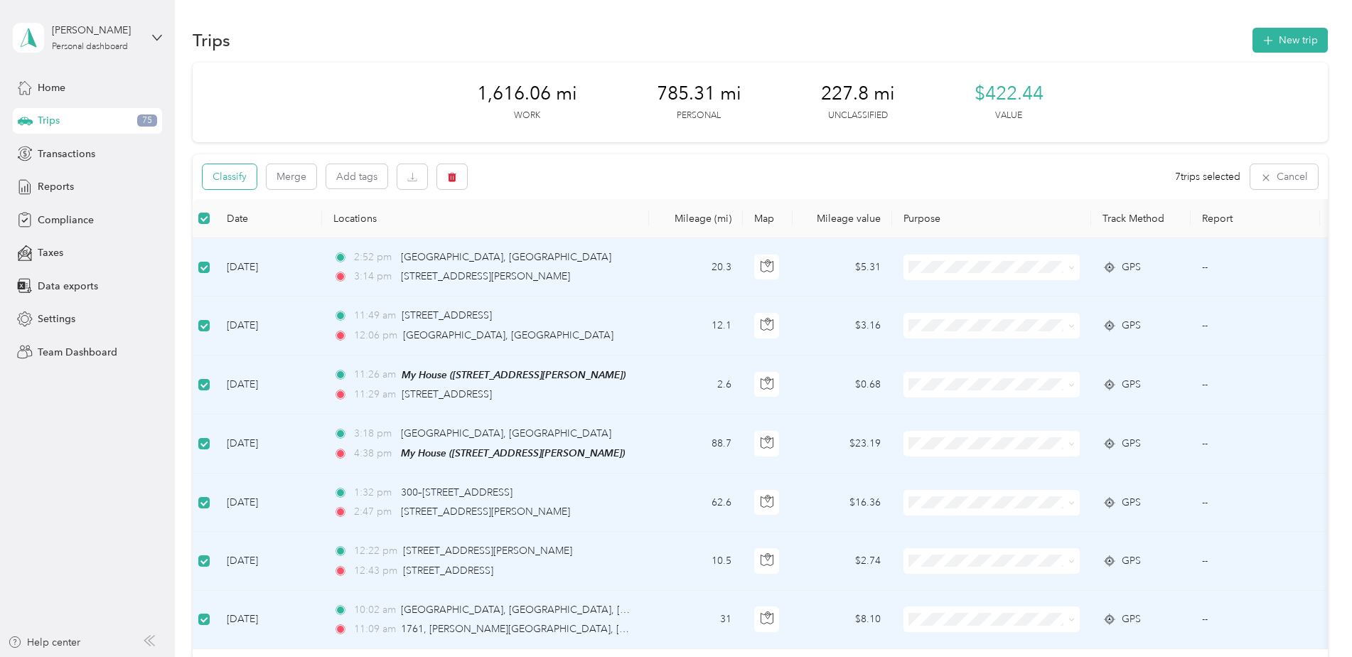
click at [220, 178] on button "Classify" at bounding box center [230, 176] width 54 height 25
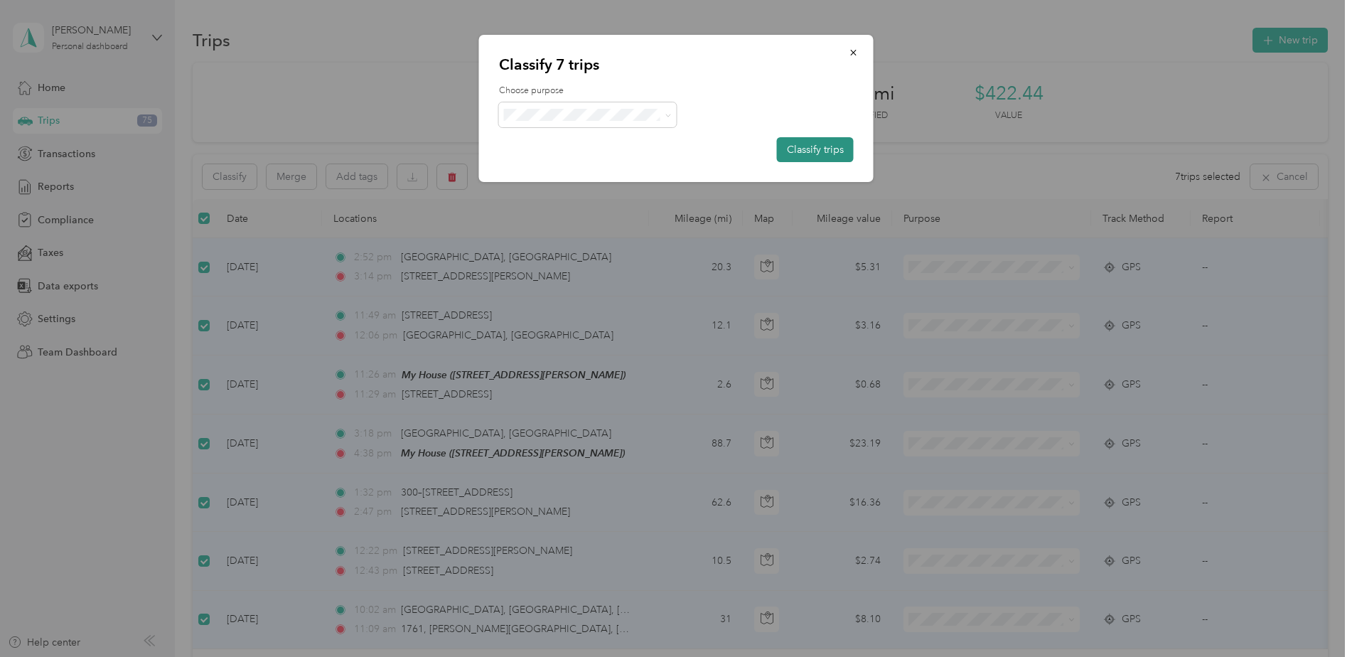
click at [824, 154] on button "Classify trips" at bounding box center [815, 149] width 77 height 25
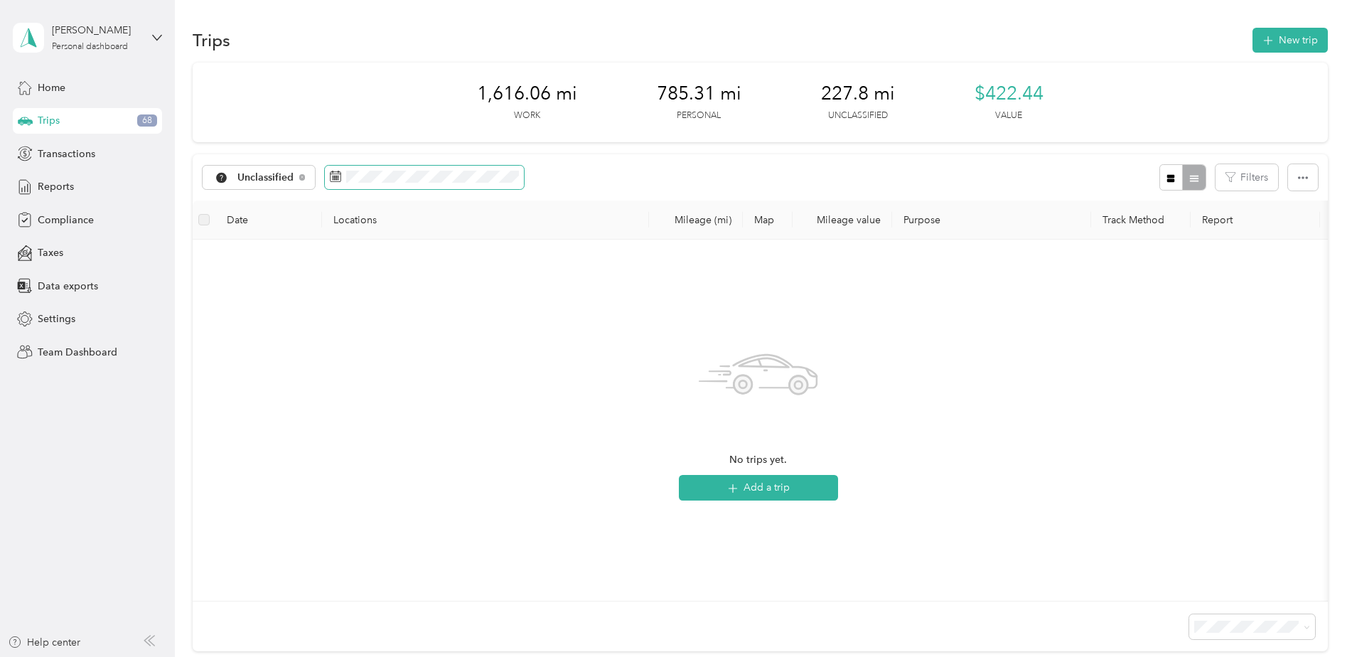
click at [375, 184] on span at bounding box center [424, 178] width 199 height 24
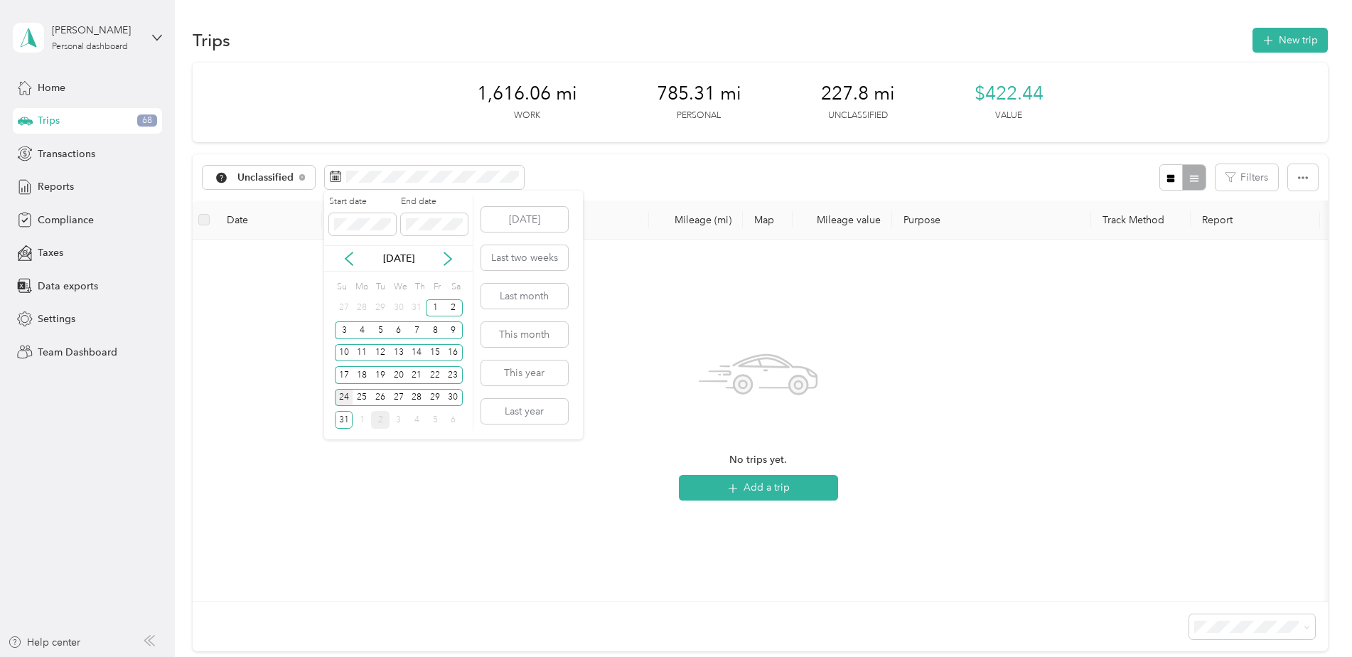
click at [349, 395] on div "24" at bounding box center [344, 398] width 18 height 18
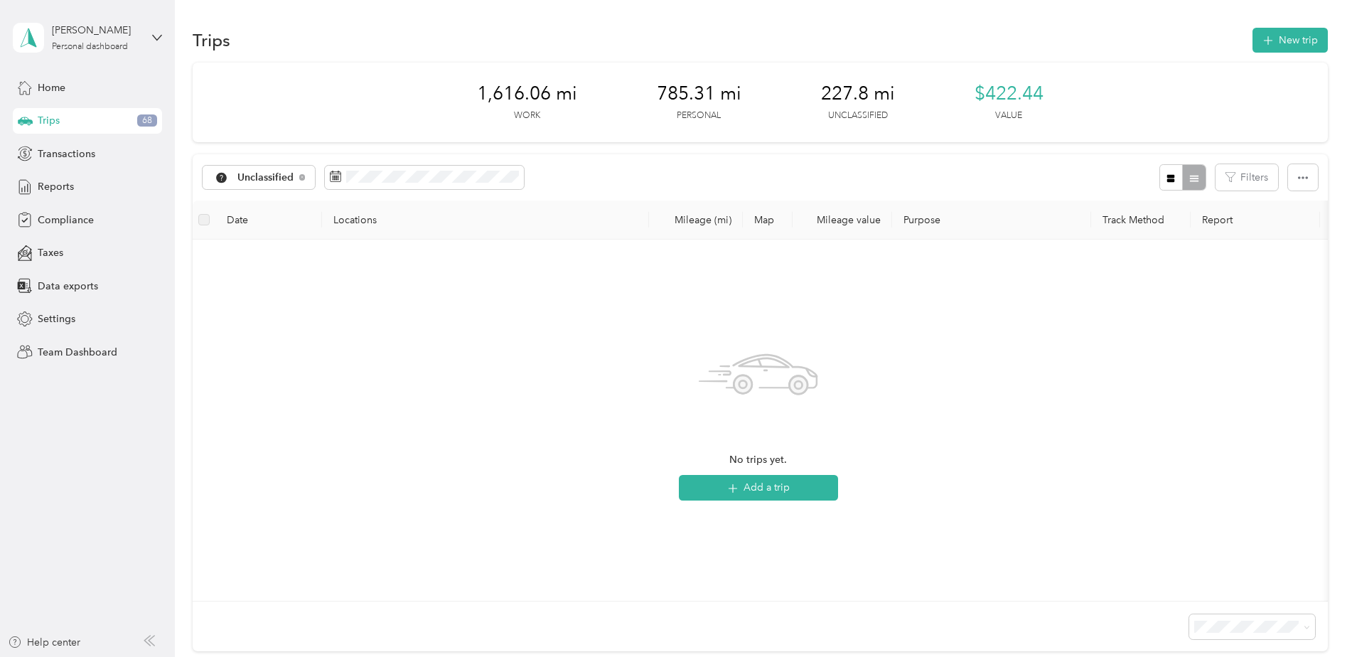
click at [283, 267] on div "No trips yet. Add a trip" at bounding box center [758, 420] width 1109 height 338
click at [349, 400] on div "24" at bounding box center [344, 398] width 18 height 18
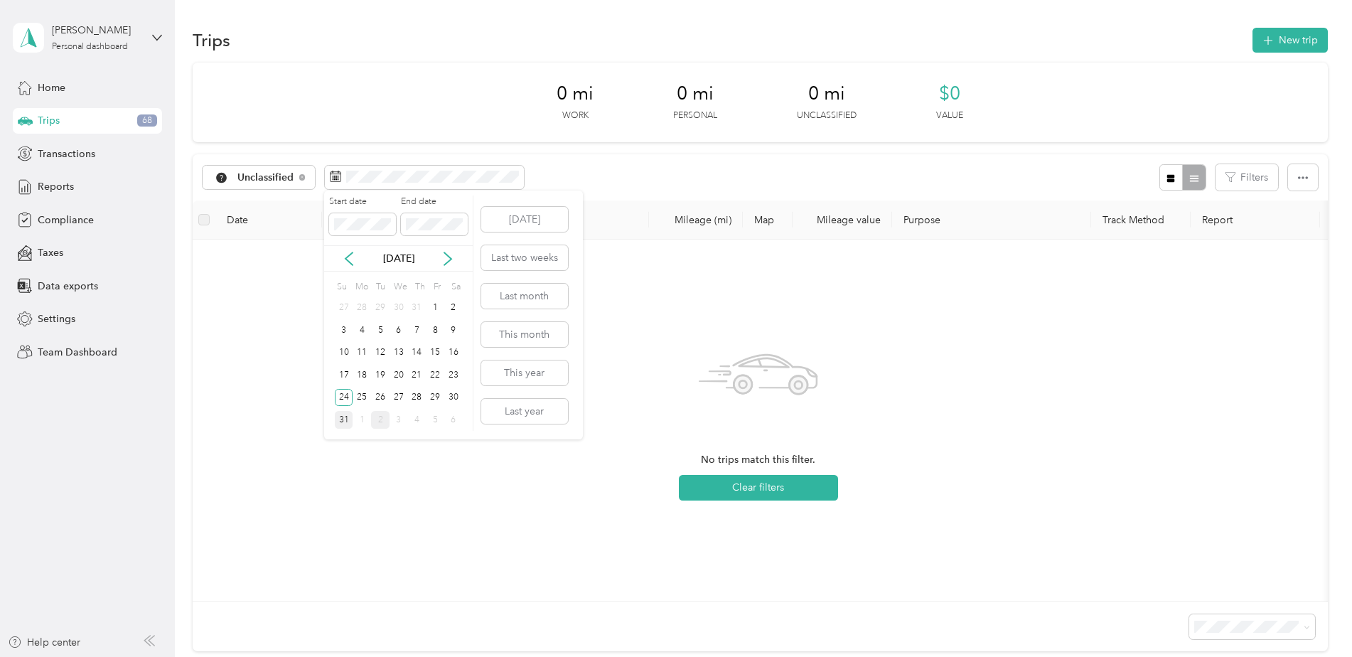
click at [348, 421] on div "31" at bounding box center [344, 420] width 18 height 18
click at [348, 403] on div "24" at bounding box center [344, 398] width 18 height 18
click at [343, 402] on div "24" at bounding box center [344, 398] width 18 height 18
click at [344, 377] on div "17" at bounding box center [344, 375] width 18 height 18
click at [346, 394] on div "24" at bounding box center [344, 398] width 18 height 18
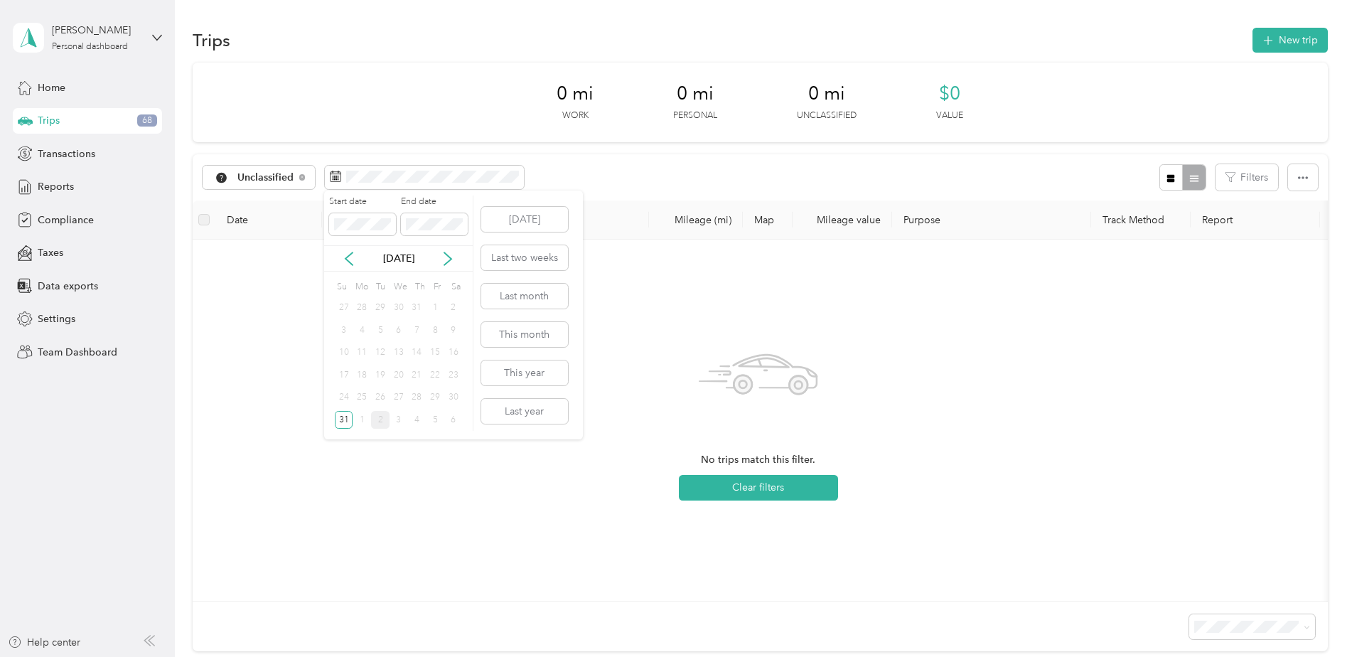
click at [342, 395] on div "24" at bounding box center [344, 398] width 18 height 18
click at [348, 259] on icon at bounding box center [349, 259] width 14 height 14
click at [445, 264] on icon at bounding box center [447, 258] width 7 height 13
click at [343, 412] on div "31" at bounding box center [344, 420] width 18 height 18
click at [342, 422] on div "31" at bounding box center [344, 420] width 18 height 18
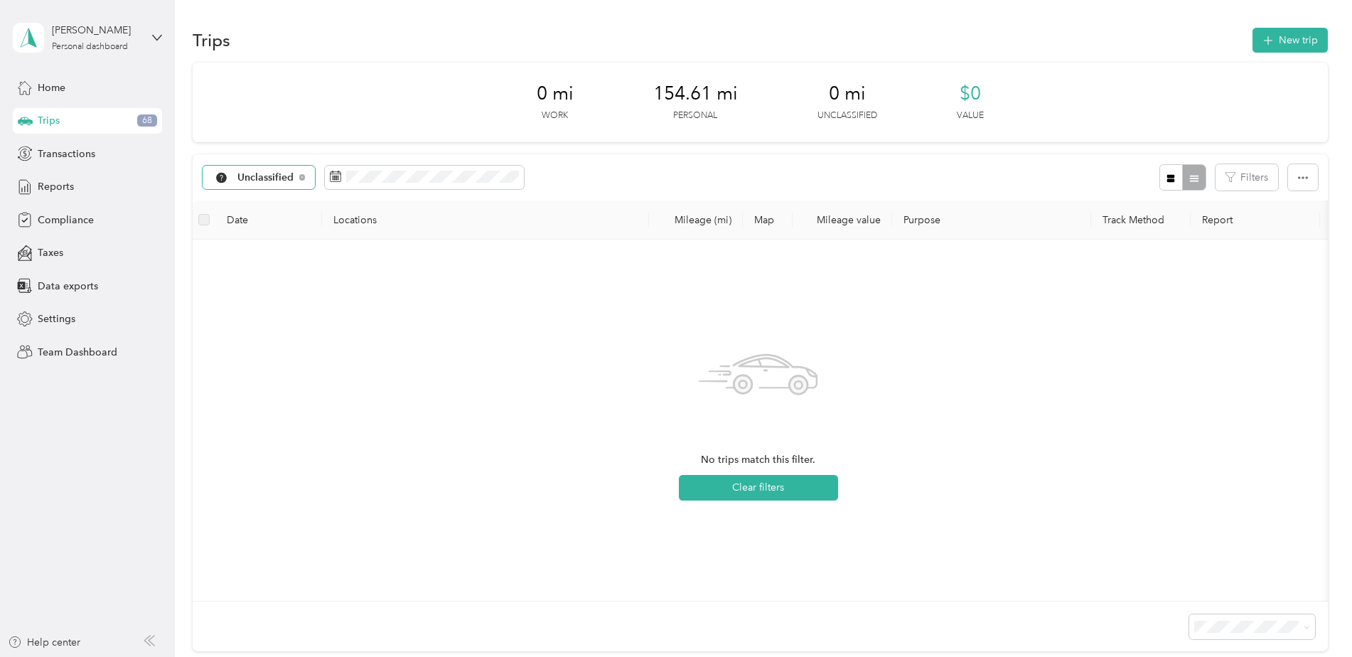
click at [256, 178] on span "Unclassified" at bounding box center [265, 178] width 57 height 10
click at [248, 208] on li "All purposes" at bounding box center [265, 202] width 124 height 25
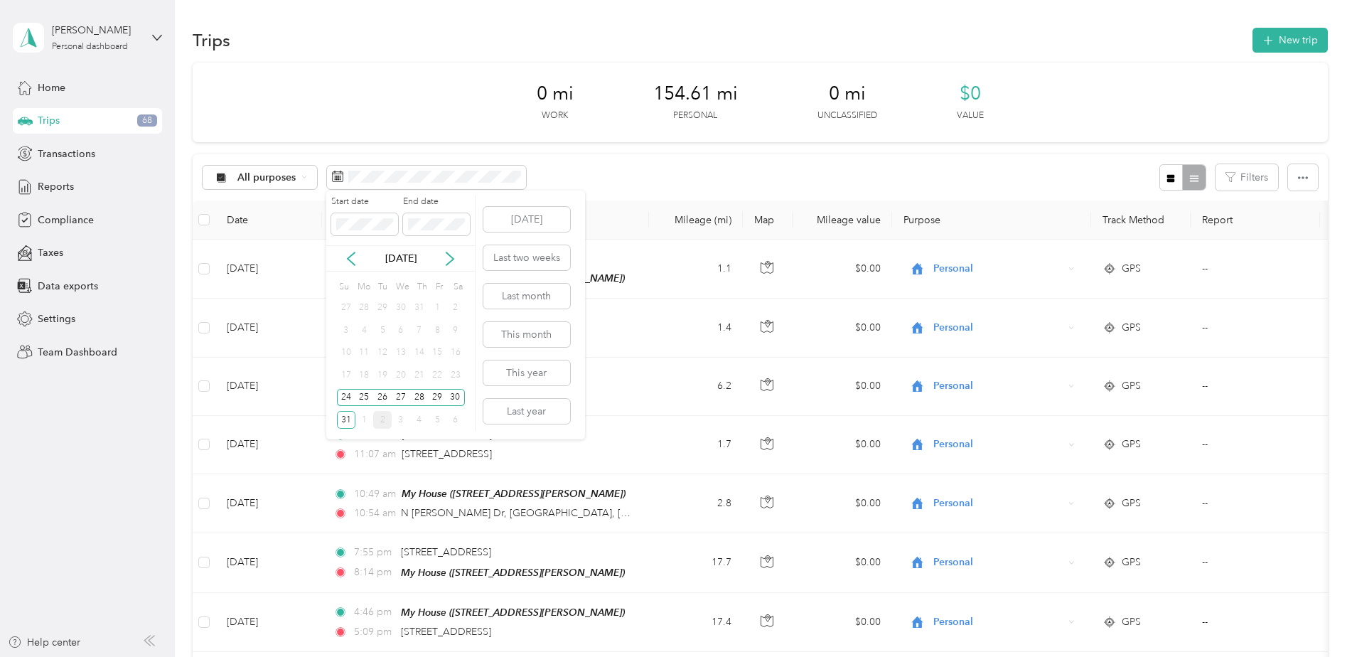
click at [438, 311] on div "1" at bounding box center [437, 308] width 18 height 18
click at [437, 305] on div "1" at bounding box center [437, 308] width 18 height 18
click at [416, 307] on div "31" at bounding box center [419, 308] width 18 height 18
click at [348, 259] on icon at bounding box center [351, 258] width 7 height 13
click at [416, 391] on div "31" at bounding box center [419, 398] width 18 height 18
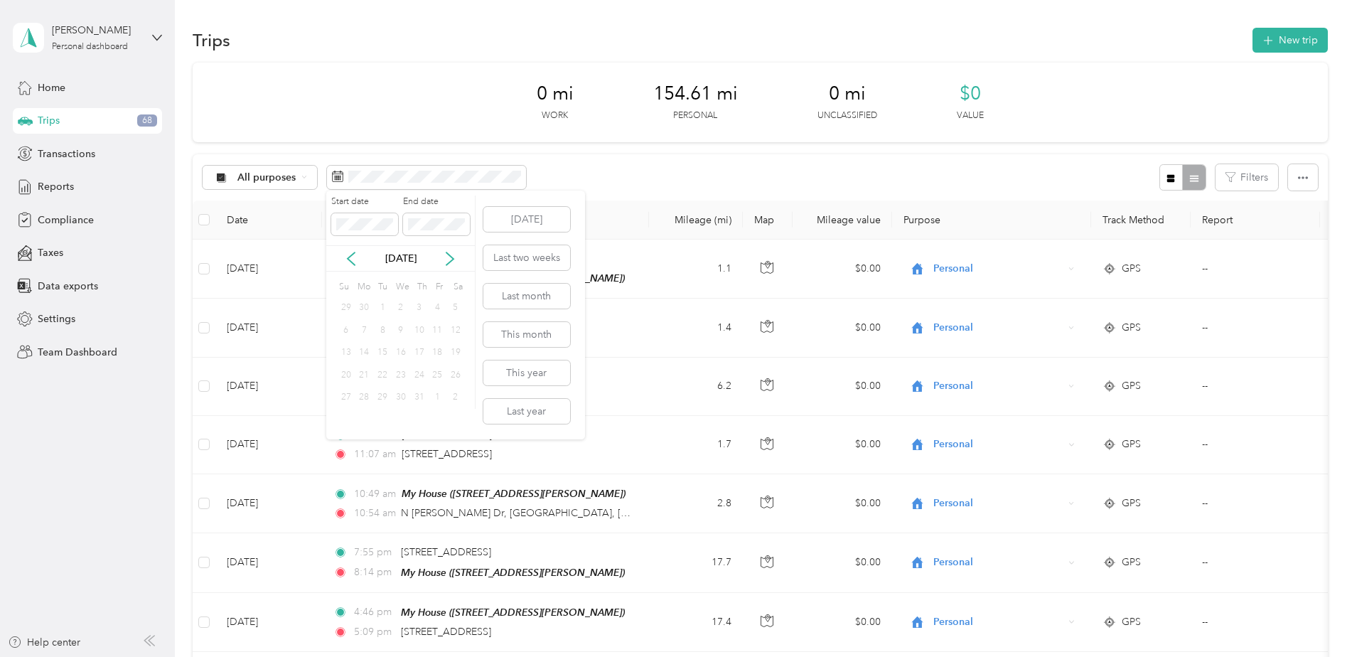
click at [416, 391] on div "31" at bounding box center [419, 398] width 18 height 18
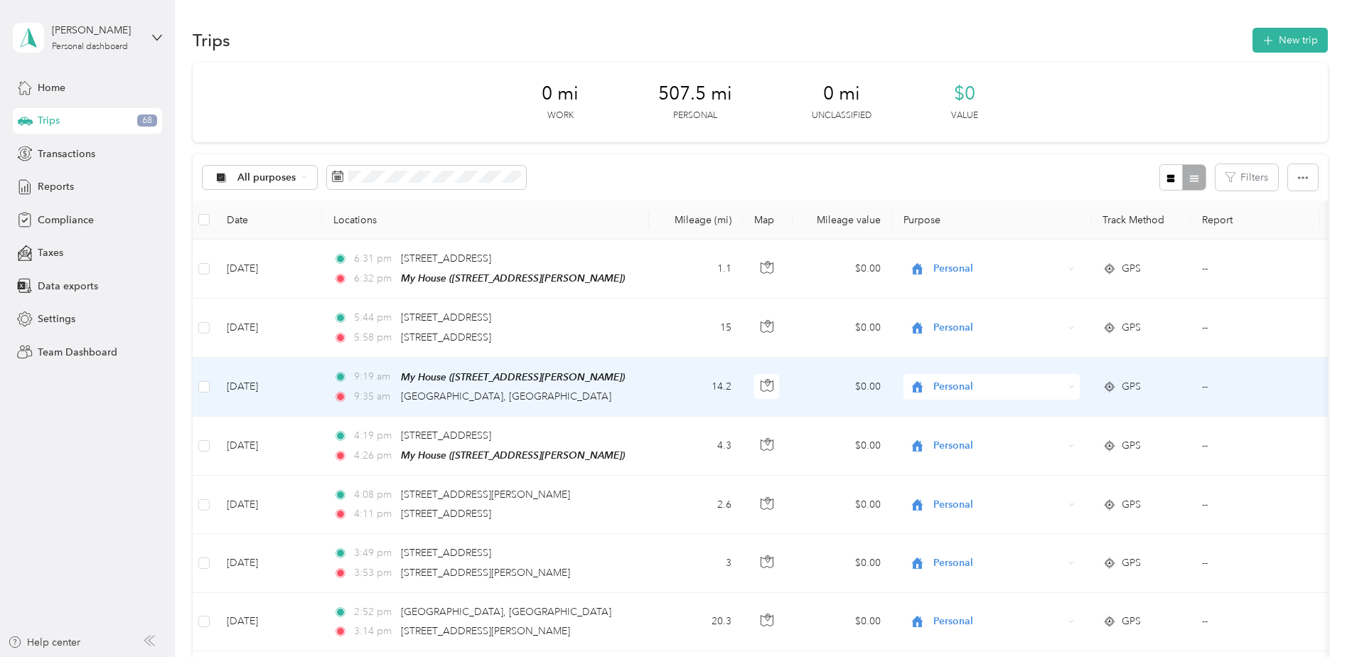
click at [208, 407] on td at bounding box center [204, 386] width 23 height 59
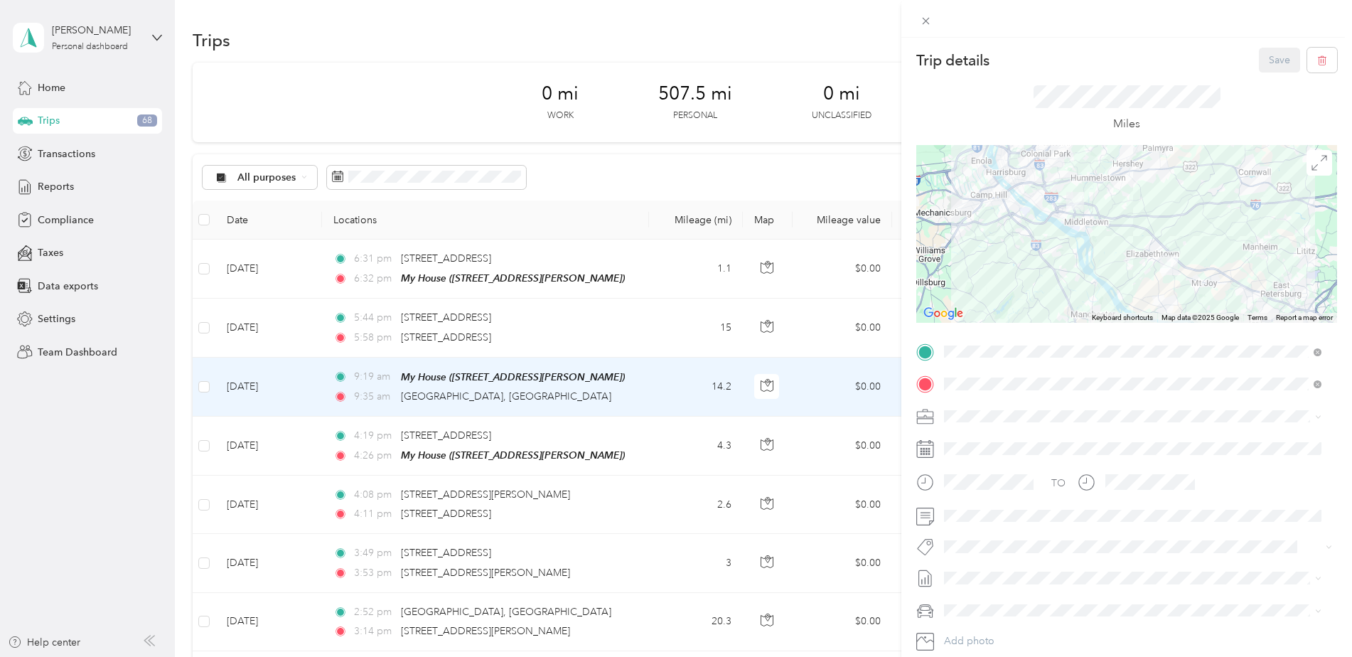
click at [183, 536] on div "Trip details Save This trip cannot be edited because it is either under review,…" at bounding box center [676, 328] width 1352 height 657
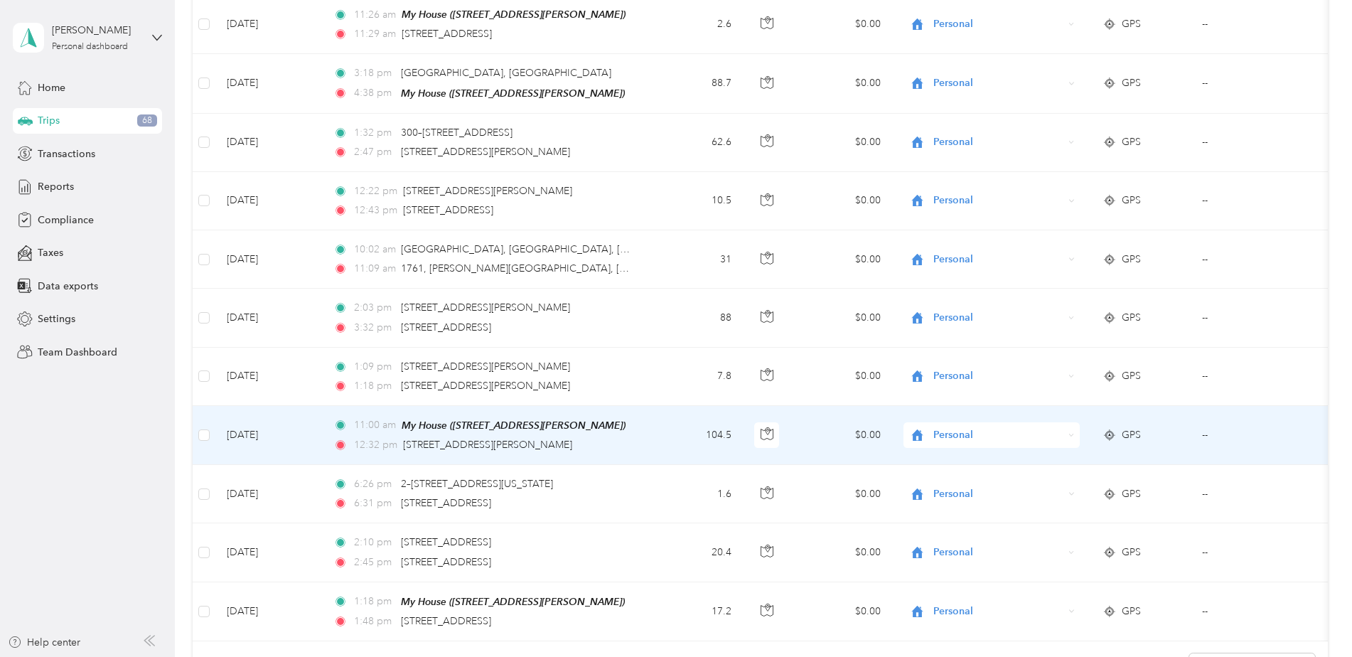
scroll to position [715, 0]
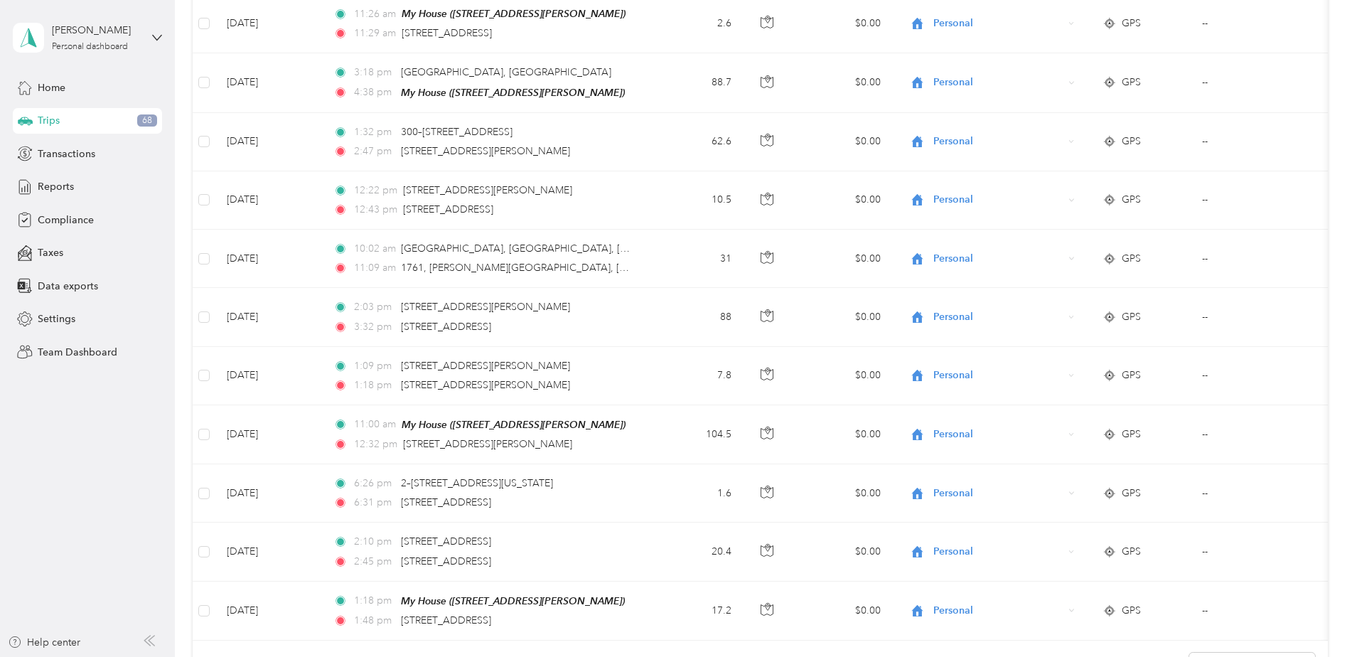
click at [94, 394] on aside "[PERSON_NAME] Personal dashboard Home Trips 68 Transactions Reports Compliance …" at bounding box center [87, 328] width 175 height 657
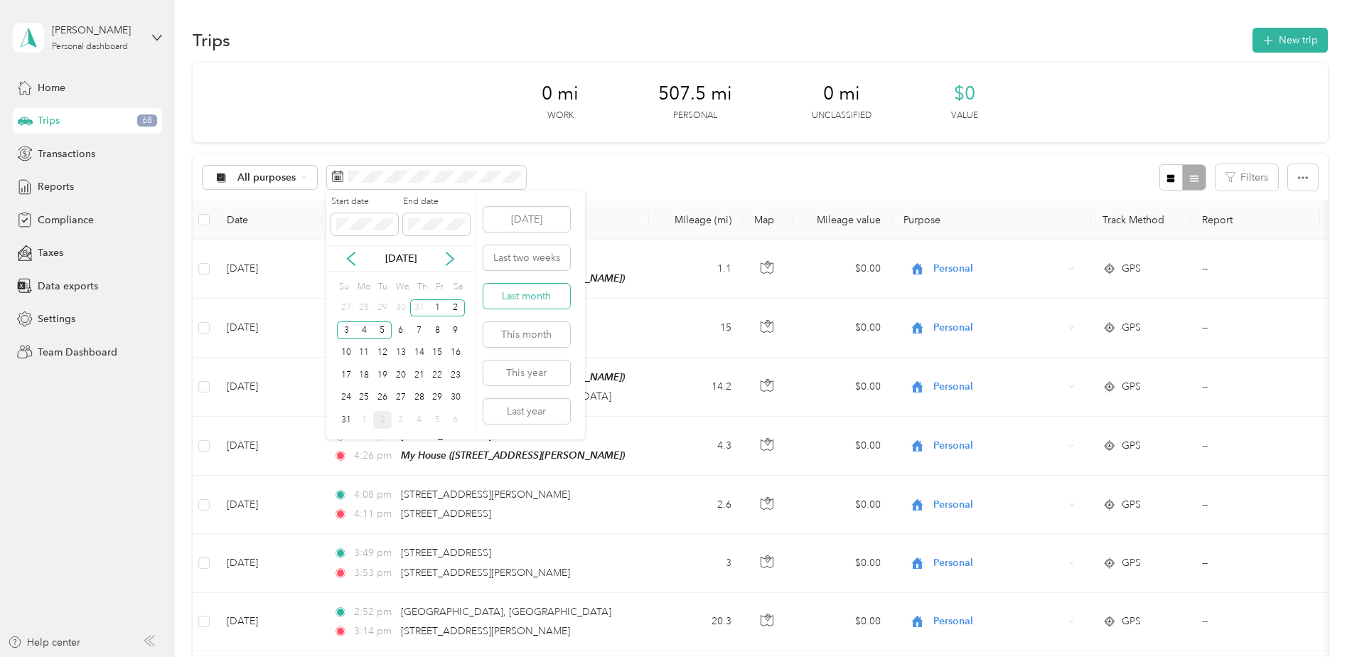
click at [520, 294] on button "Last month" at bounding box center [526, 296] width 87 height 25
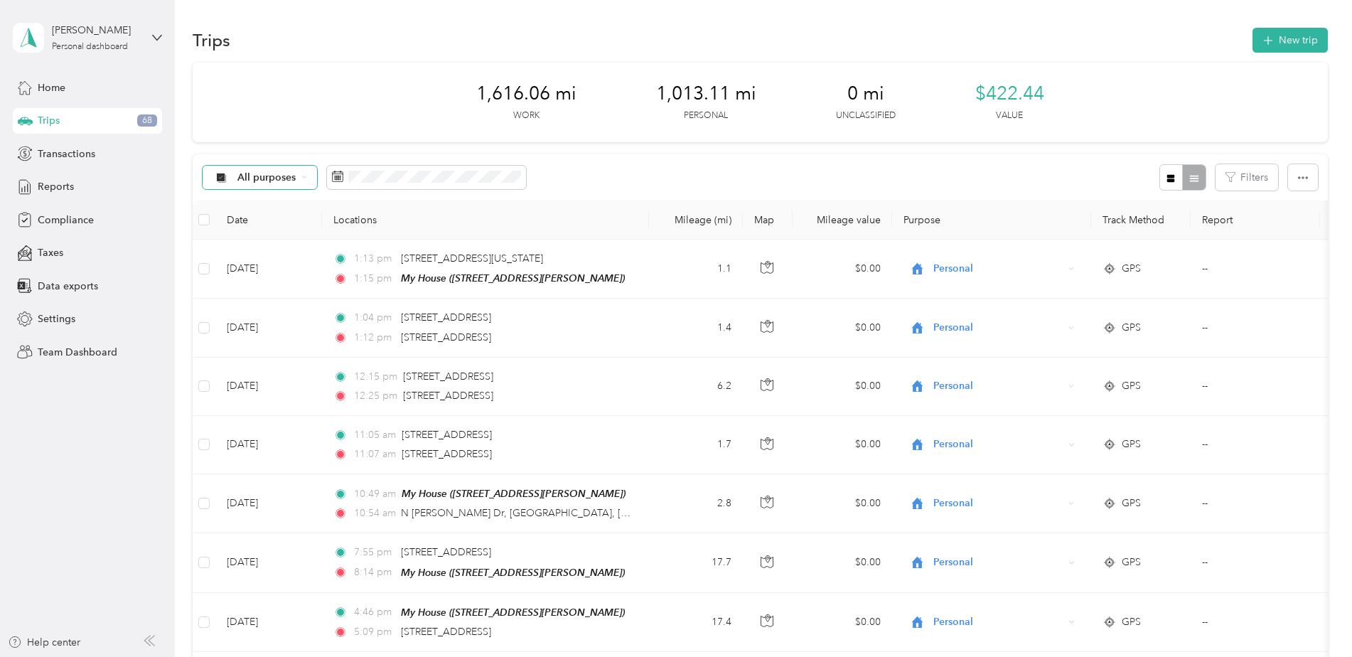
click at [277, 182] on span "All purposes" at bounding box center [266, 178] width 59 height 10
click at [248, 249] on span "Phoenix Contact" at bounding box center [276, 252] width 78 height 15
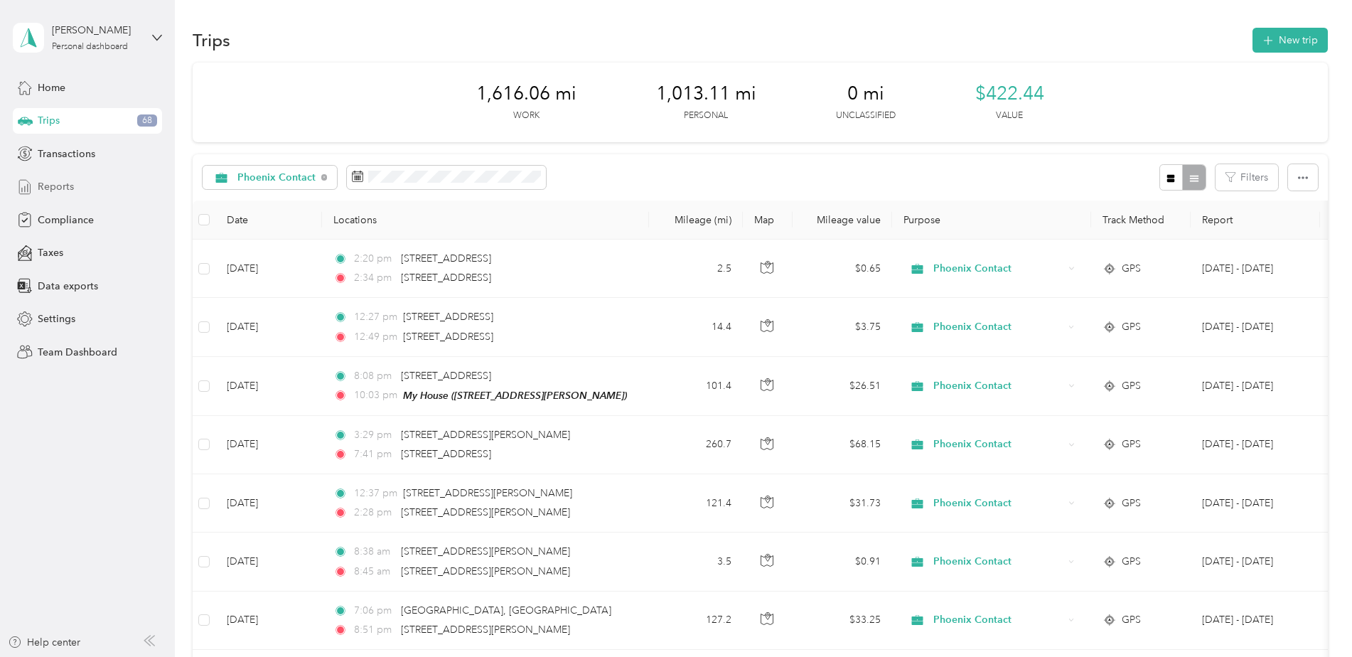
click at [53, 185] on span "Reports" at bounding box center [56, 186] width 36 height 15
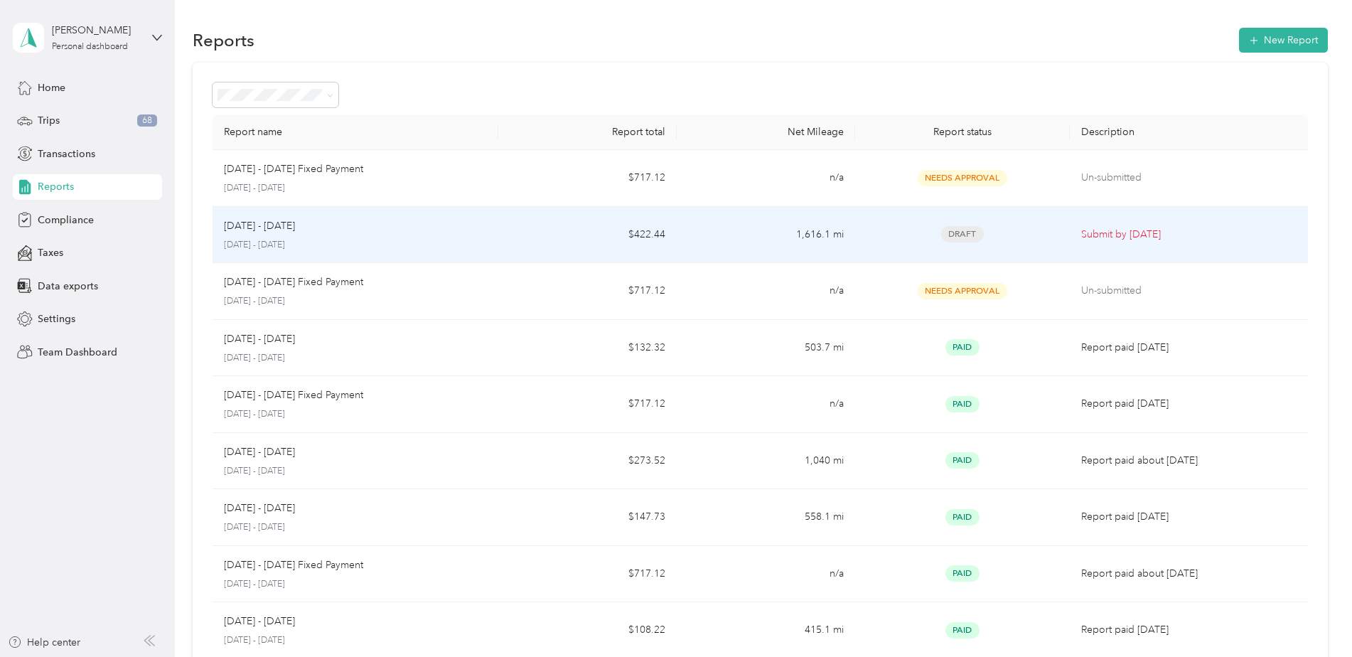
click at [264, 231] on p "[DATE] - [DATE]" at bounding box center [259, 226] width 71 height 16
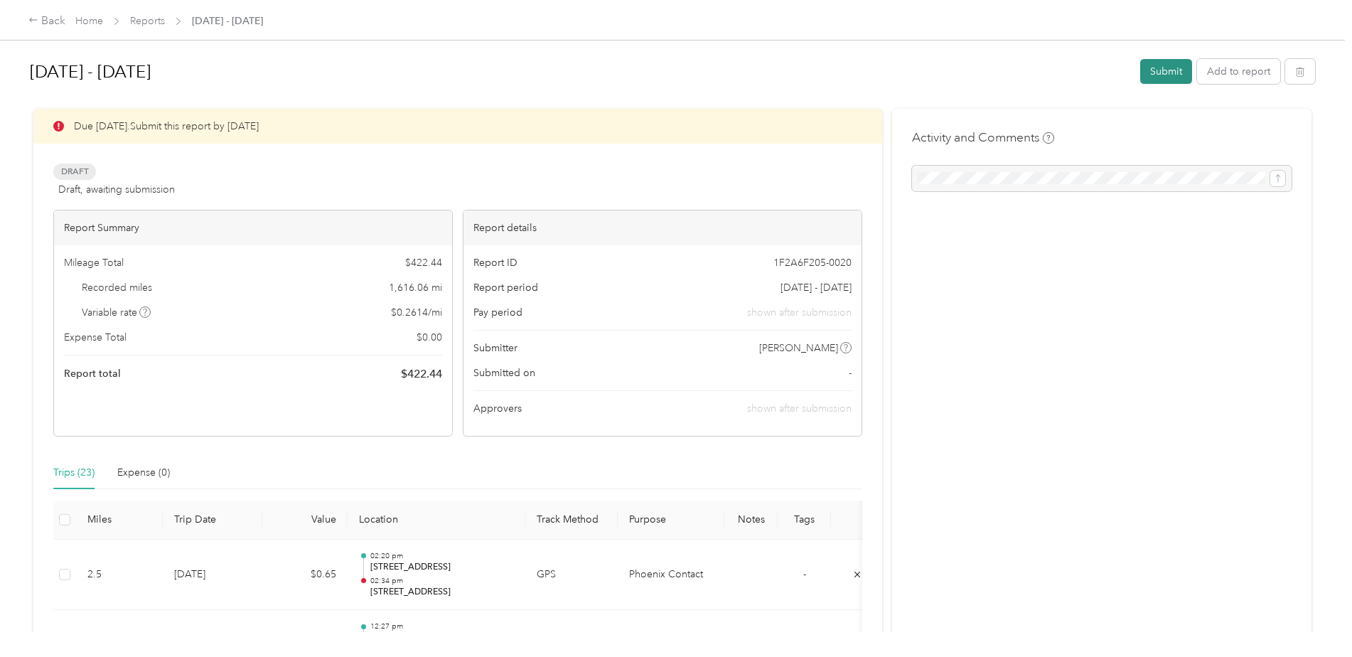
click at [1166, 68] on button "Submit" at bounding box center [1166, 71] width 52 height 25
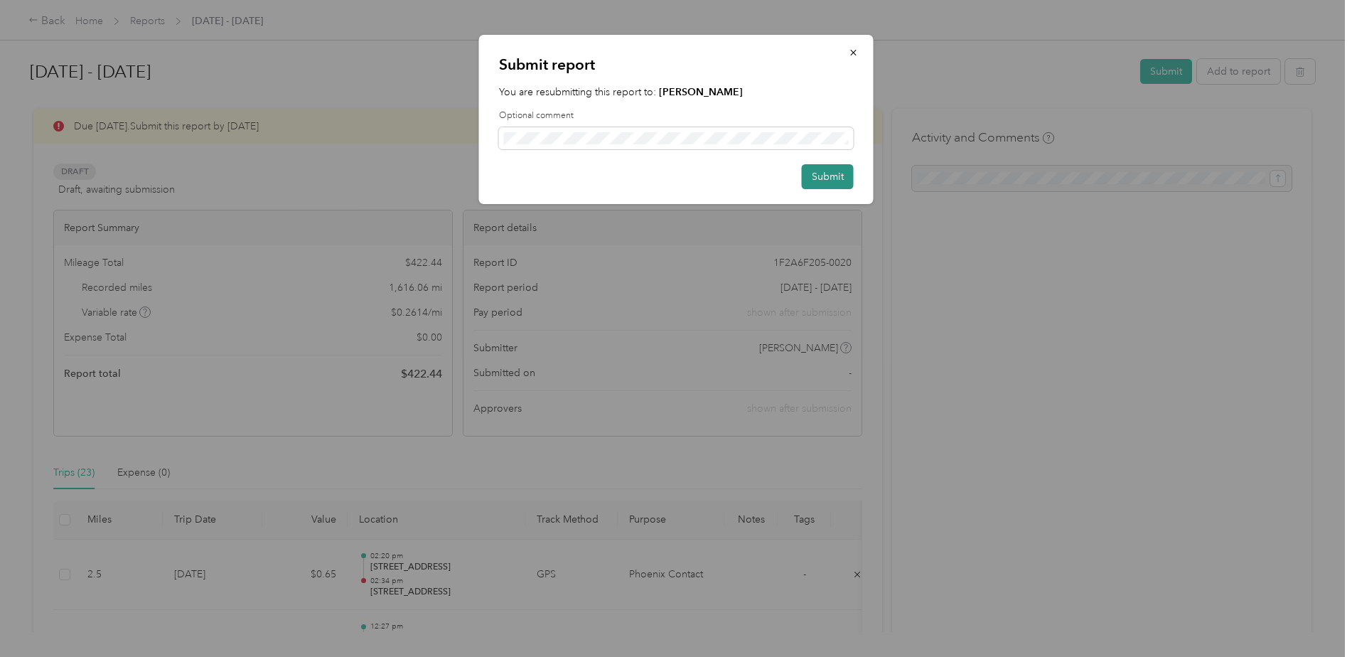
click at [829, 172] on button "Submit" at bounding box center [828, 176] width 52 height 25
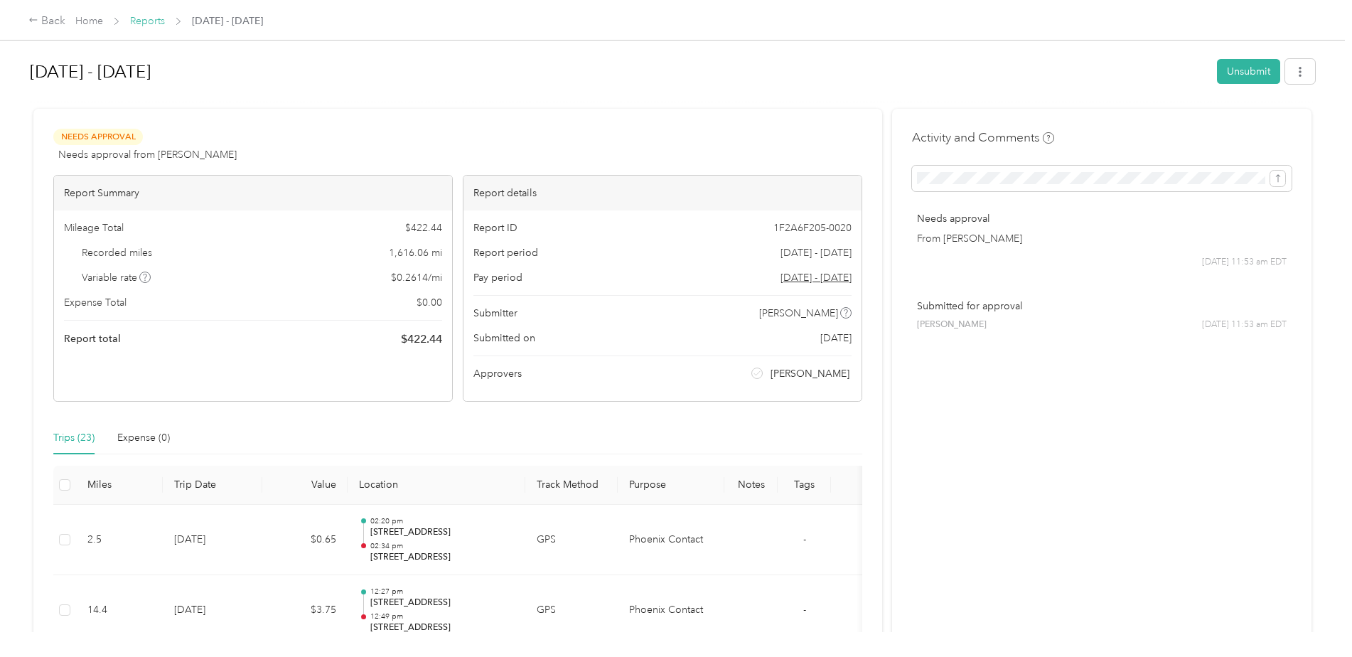
click at [151, 23] on link "Reports" at bounding box center [147, 21] width 35 height 12
